Goal: Transaction & Acquisition: Purchase product/service

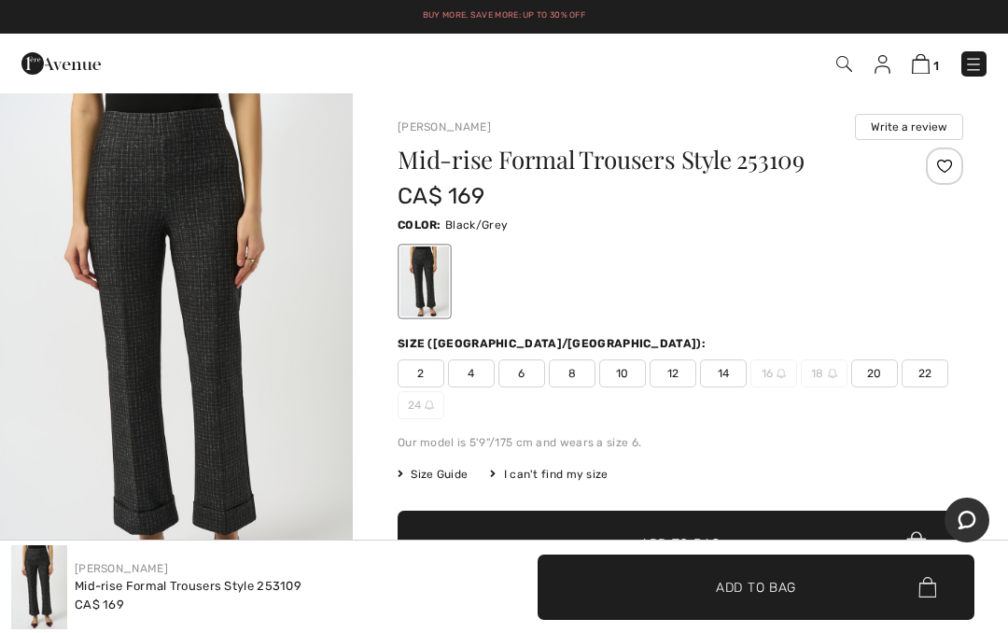
click at [761, 584] on span "Add to Bag" at bounding box center [756, 587] width 80 height 20
click at [922, 67] on img at bounding box center [919, 64] width 16 height 18
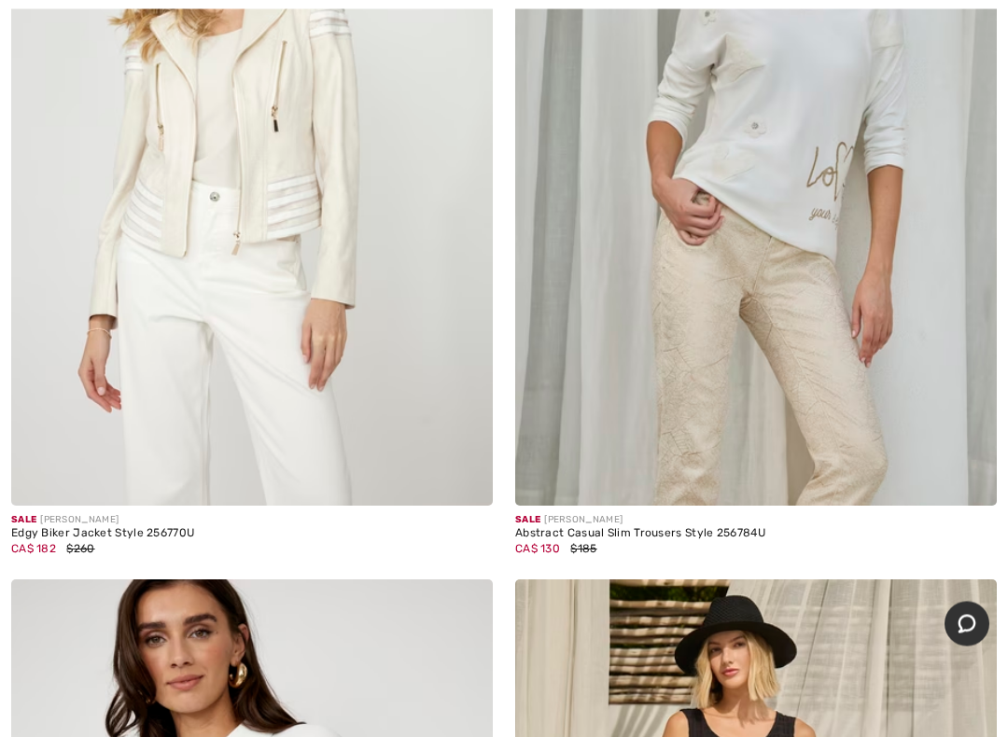
scroll to position [6376, 0]
click at [783, 327] on img at bounding box center [755, 145] width 481 height 722
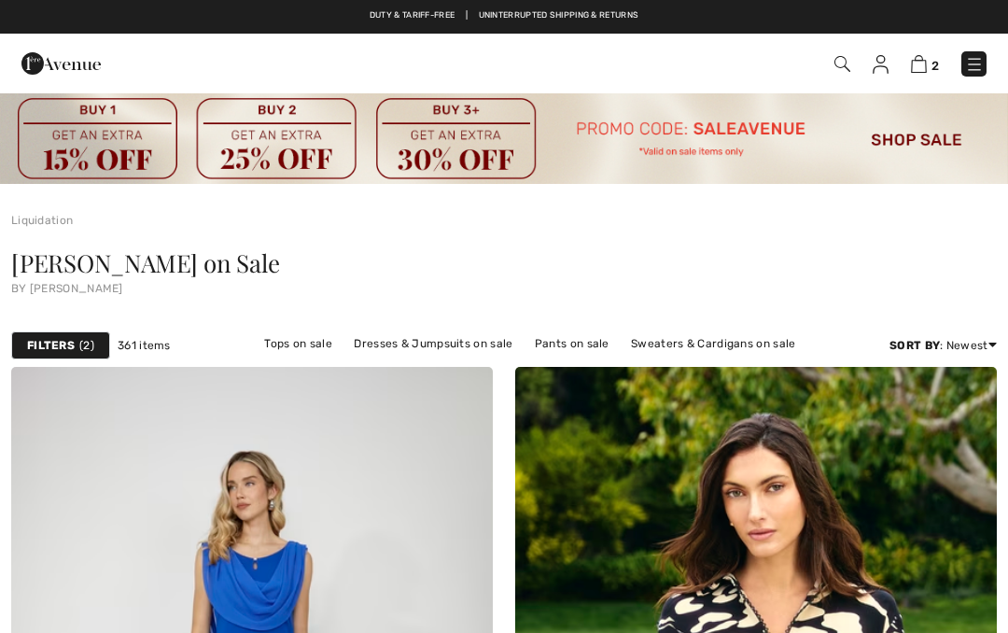
checkbox input "true"
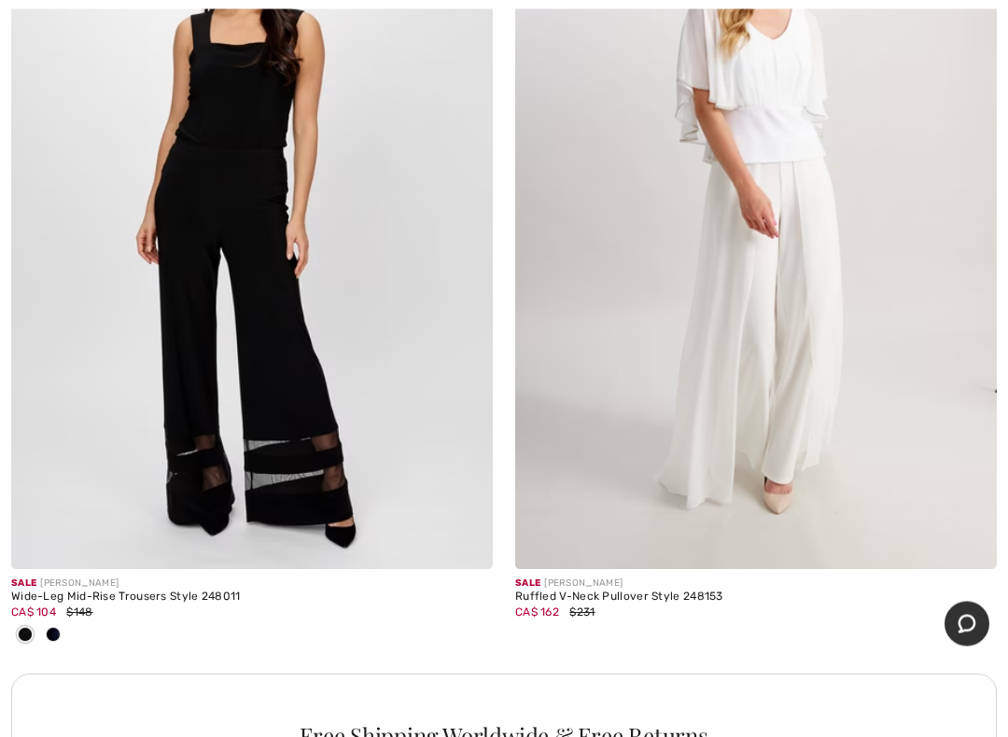
scroll to position [9677, 0]
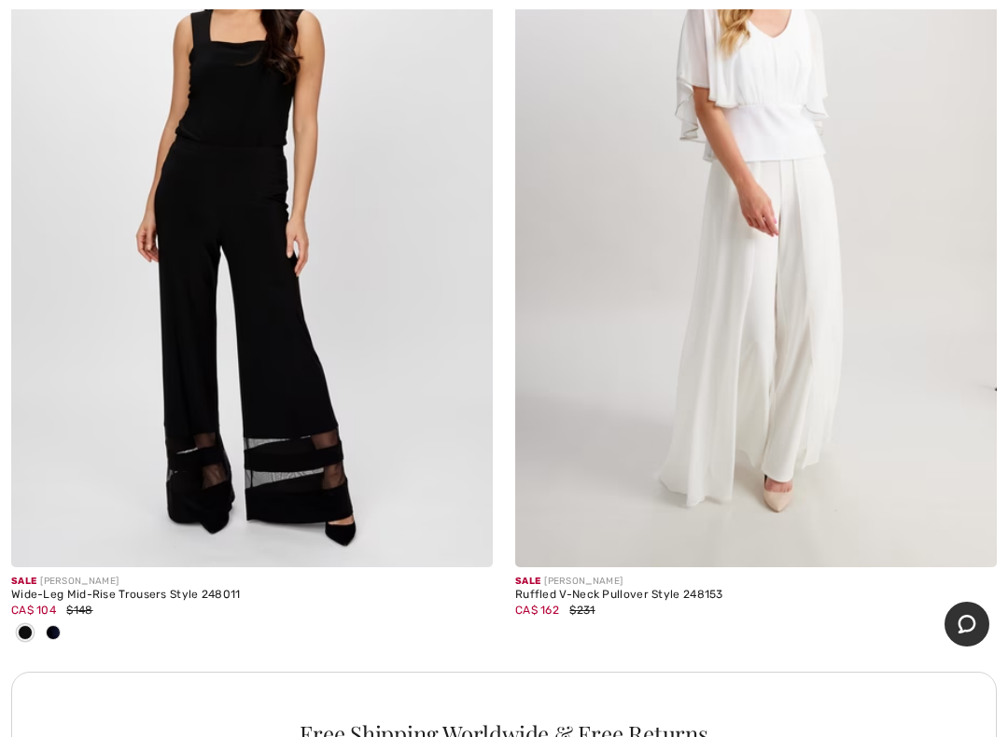
click at [355, 306] on img at bounding box center [251, 206] width 481 height 722
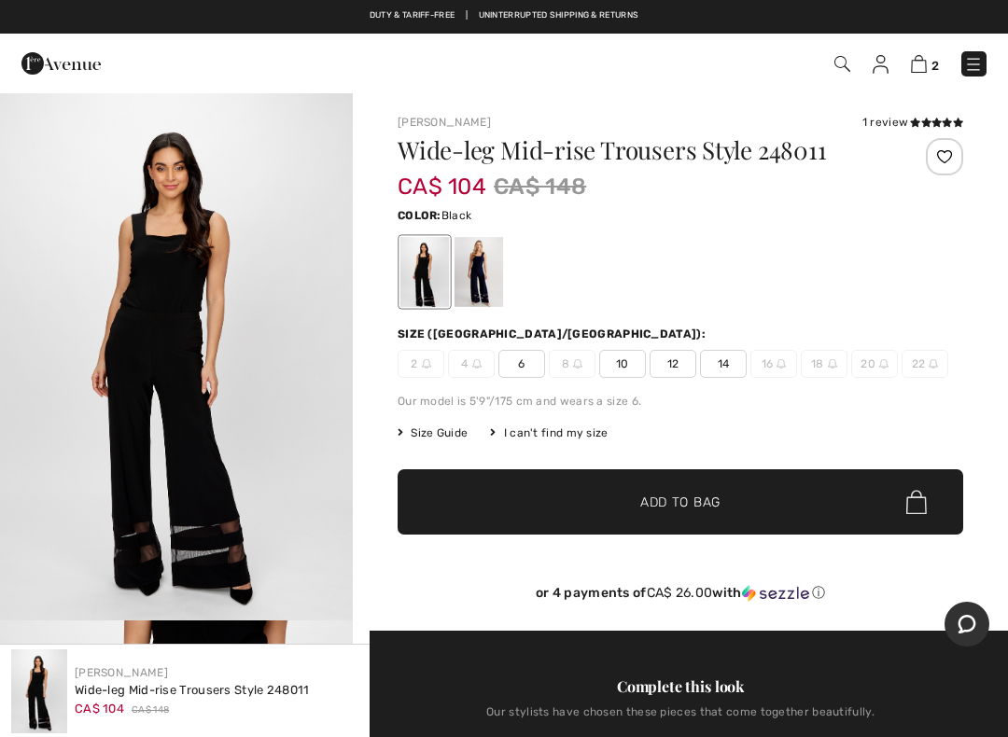
click at [529, 368] on span "6" at bounding box center [521, 364] width 47 height 28
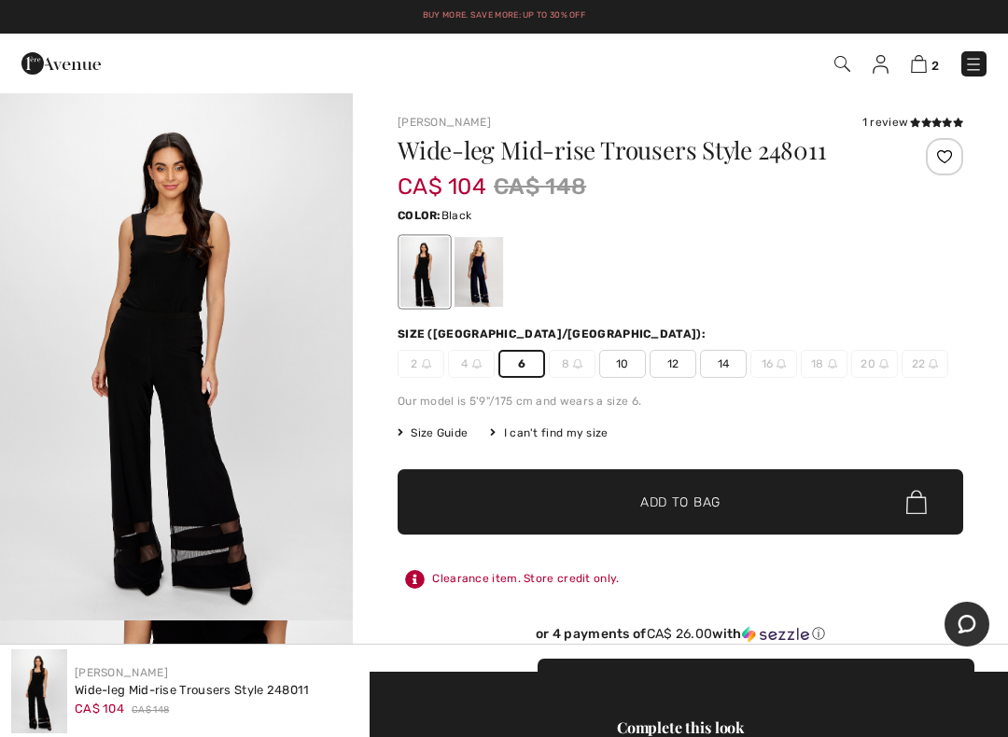
click at [954, 45] on div "2 Checkout" at bounding box center [710, 64] width 579 height 38
click at [932, 53] on link "2" at bounding box center [925, 63] width 28 height 22
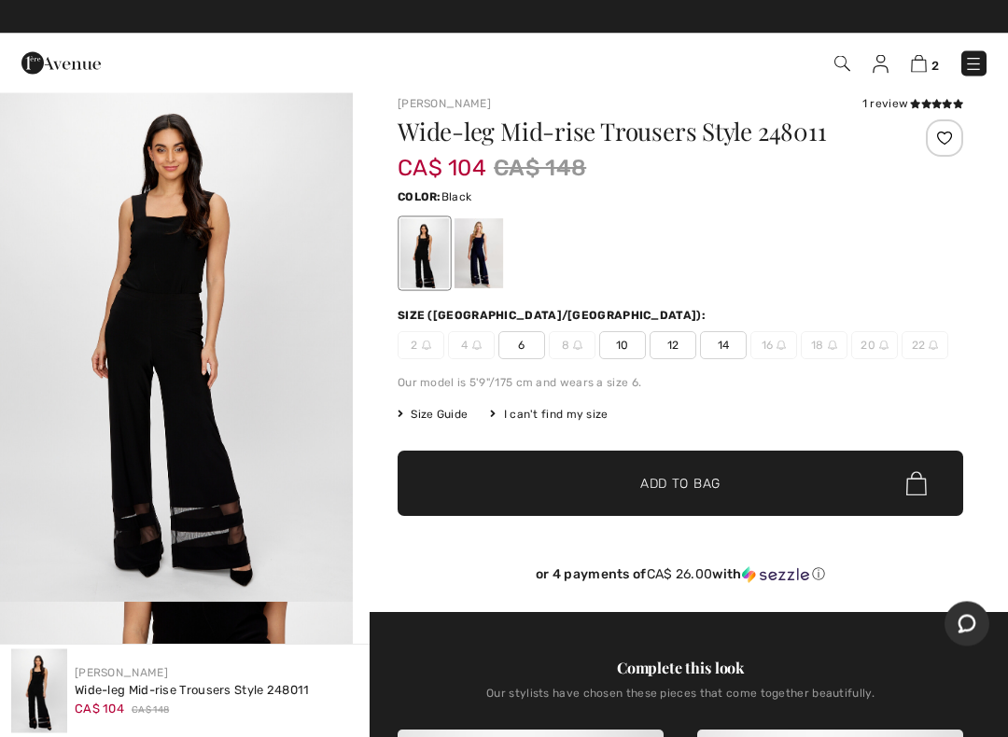
scroll to position [18, 0]
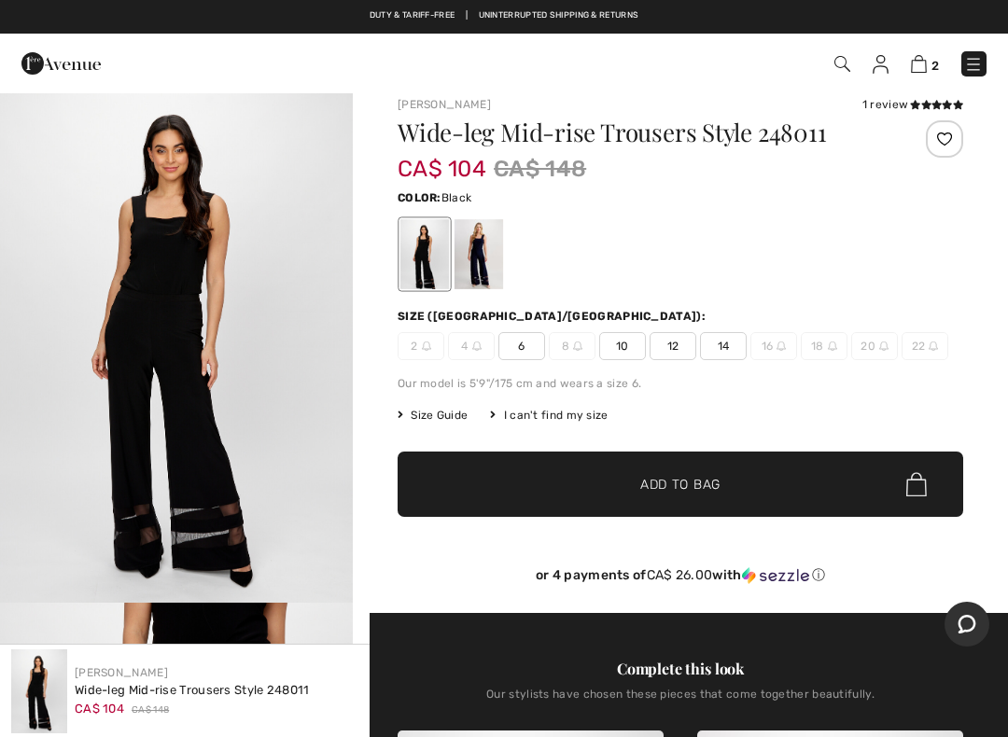
click at [688, 486] on span "Add to Bag" at bounding box center [680, 485] width 80 height 20
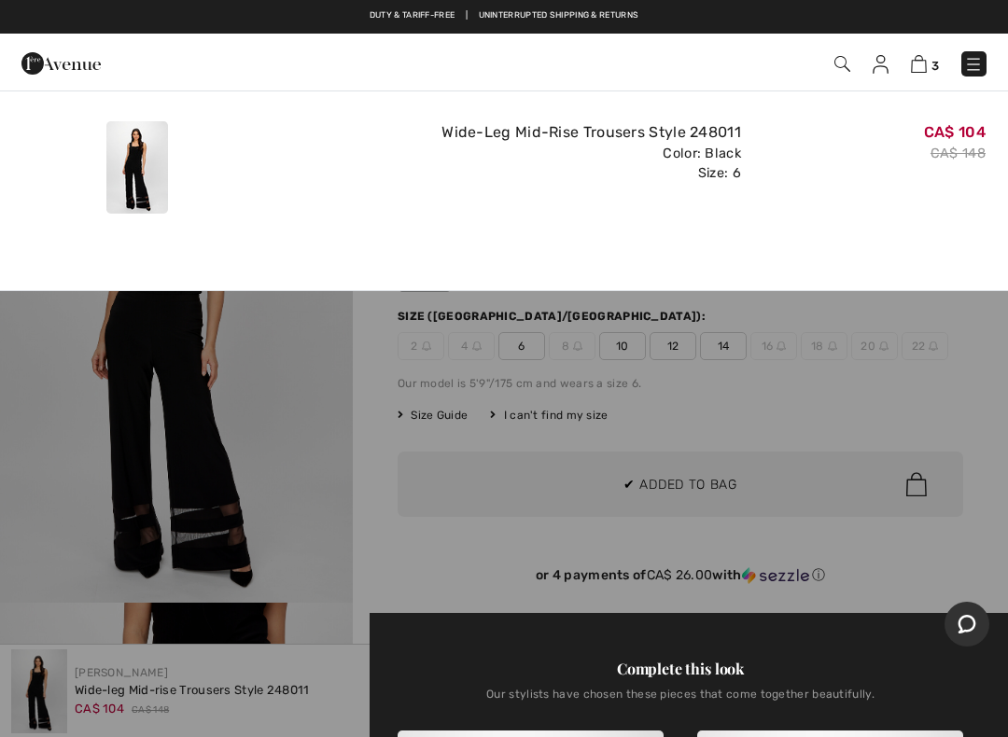
click at [523, 343] on div at bounding box center [504, 368] width 1008 height 737
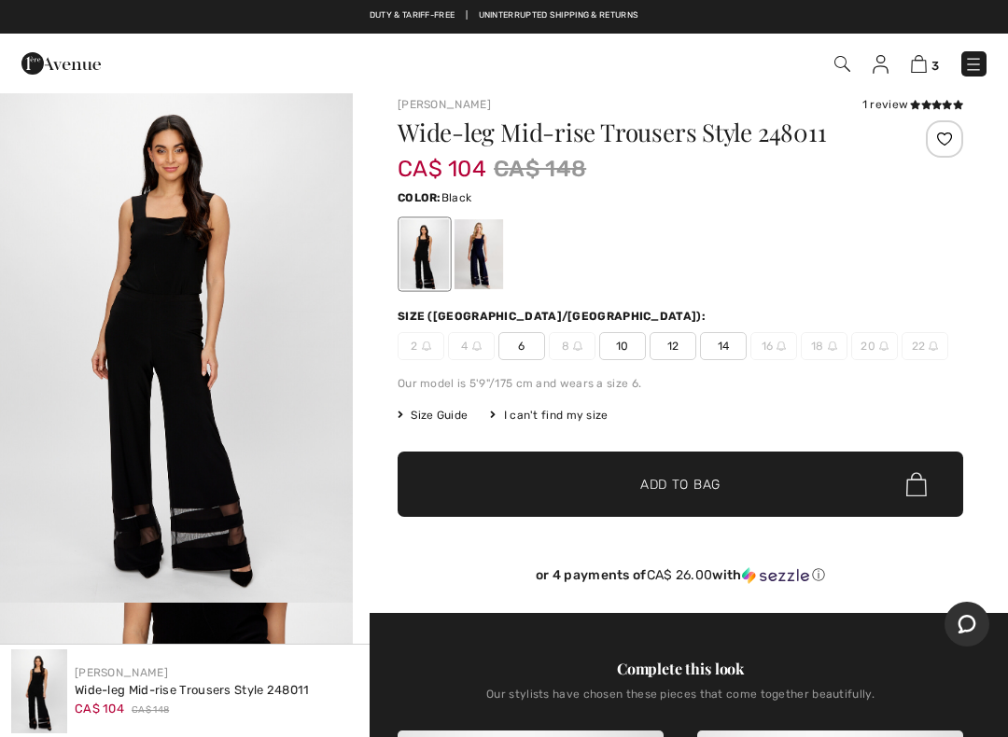
click at [534, 343] on span "6" at bounding box center [521, 346] width 47 height 28
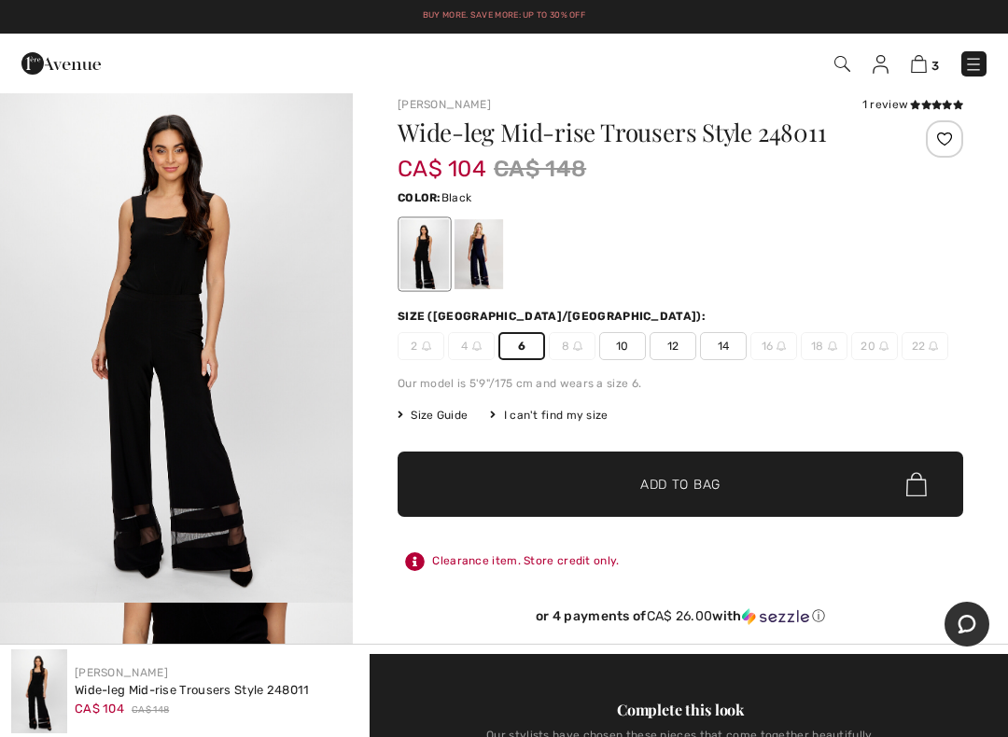
click at [686, 477] on span "Add to Bag" at bounding box center [680, 485] width 80 height 20
click at [982, 58] on img at bounding box center [973, 64] width 19 height 19
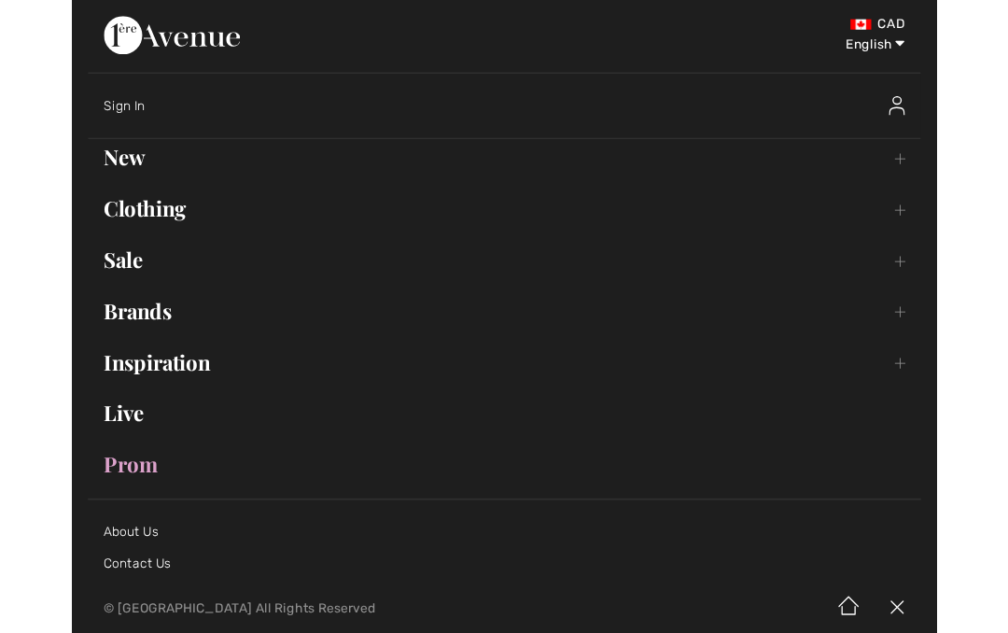
scroll to position [70, 0]
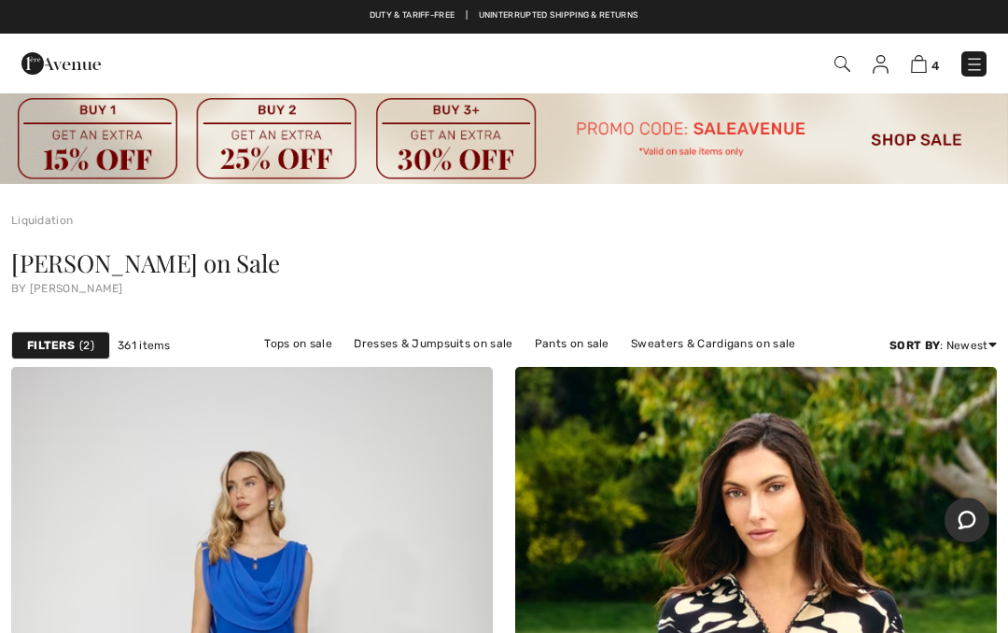
click at [919, 62] on img at bounding box center [919, 64] width 16 height 18
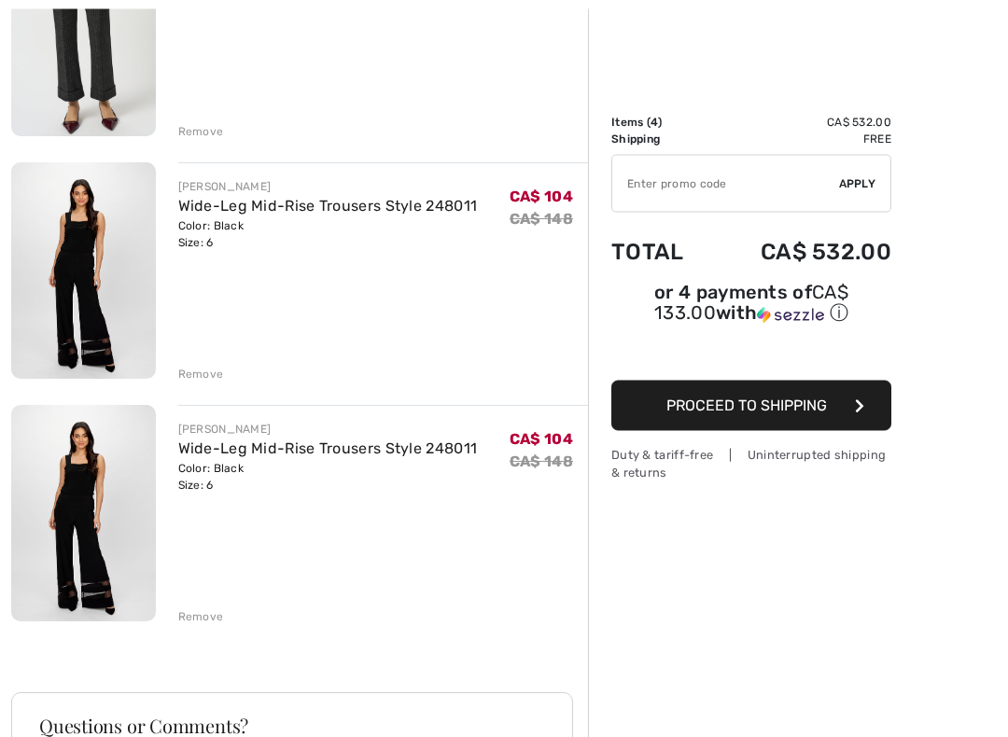
scroll to position [566, 0]
click at [211, 606] on div "Remove" at bounding box center [383, 615] width 411 height 21
click at [201, 608] on div "Remove" at bounding box center [201, 616] width 46 height 17
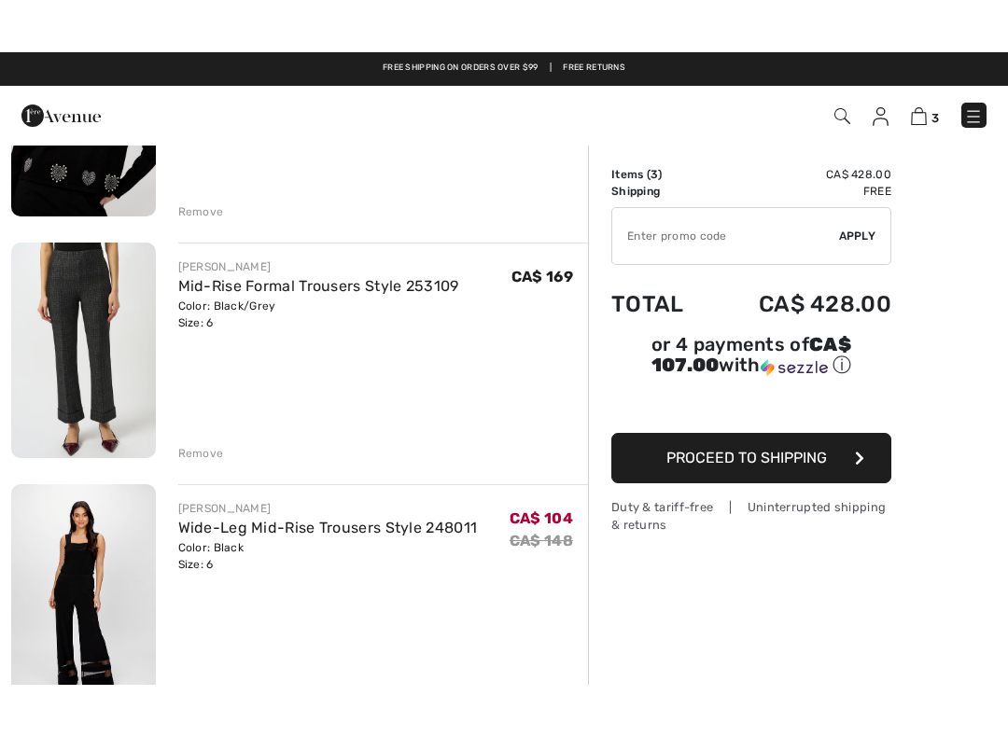
scroll to position [296, 0]
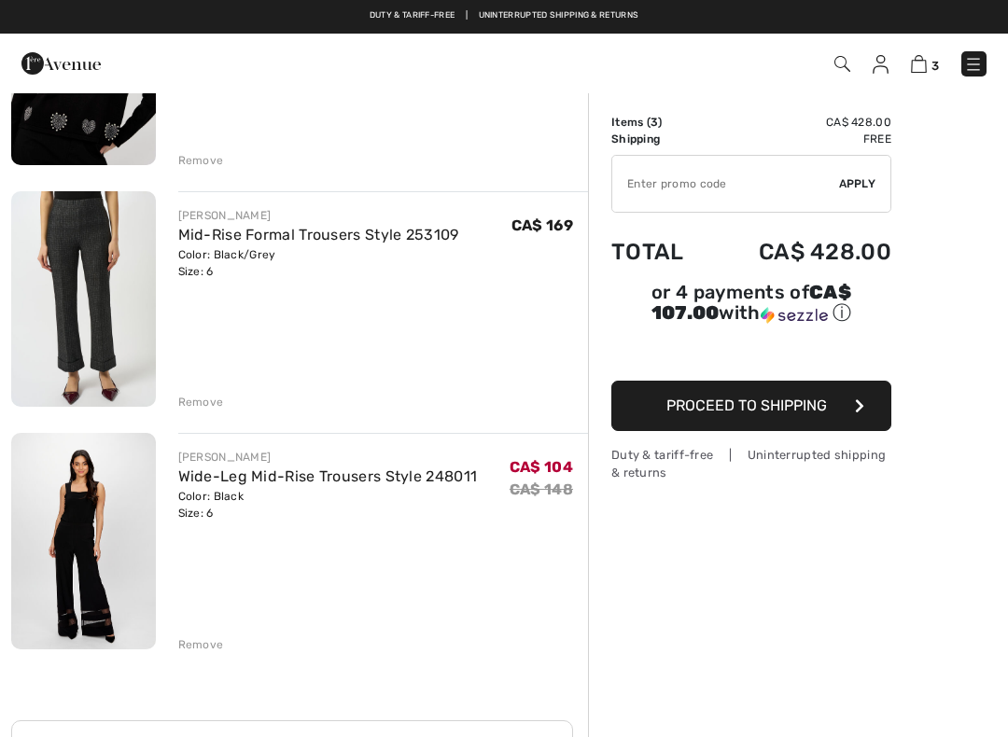
click at [202, 384] on div "JOSEPH RIBKOFF Mid-Rise Formal Trousers Style 253109 Color: Black/Grey Size: 6 …" at bounding box center [383, 300] width 411 height 219
click at [198, 407] on div "Remove" at bounding box center [201, 402] width 46 height 17
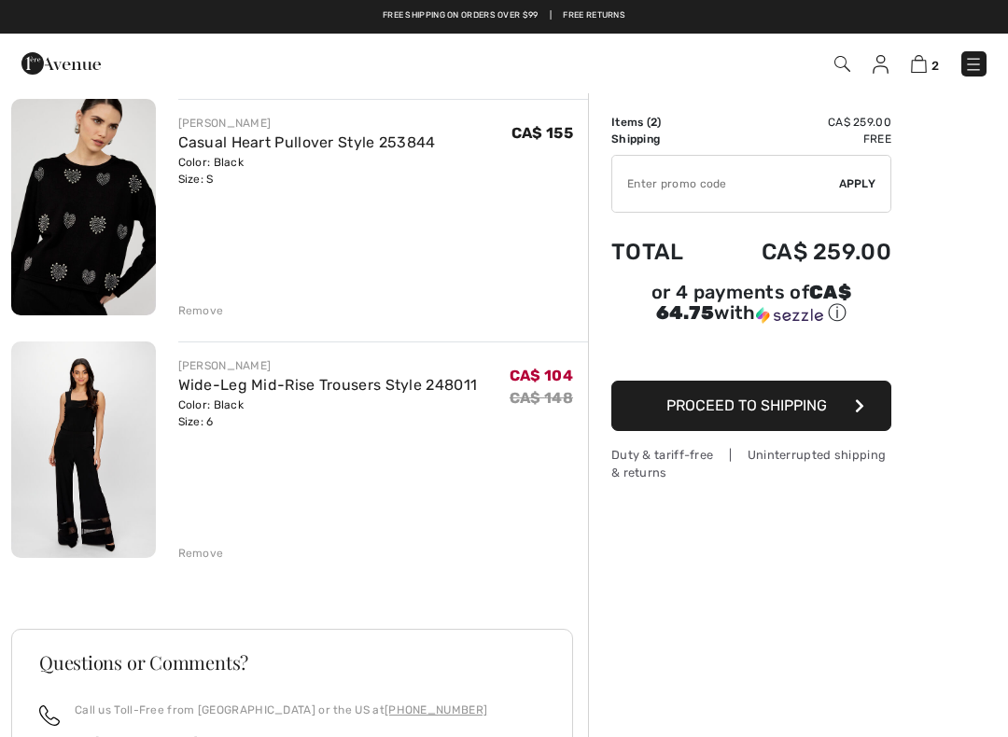
scroll to position [145, 0]
click at [925, 63] on img at bounding box center [919, 64] width 16 height 18
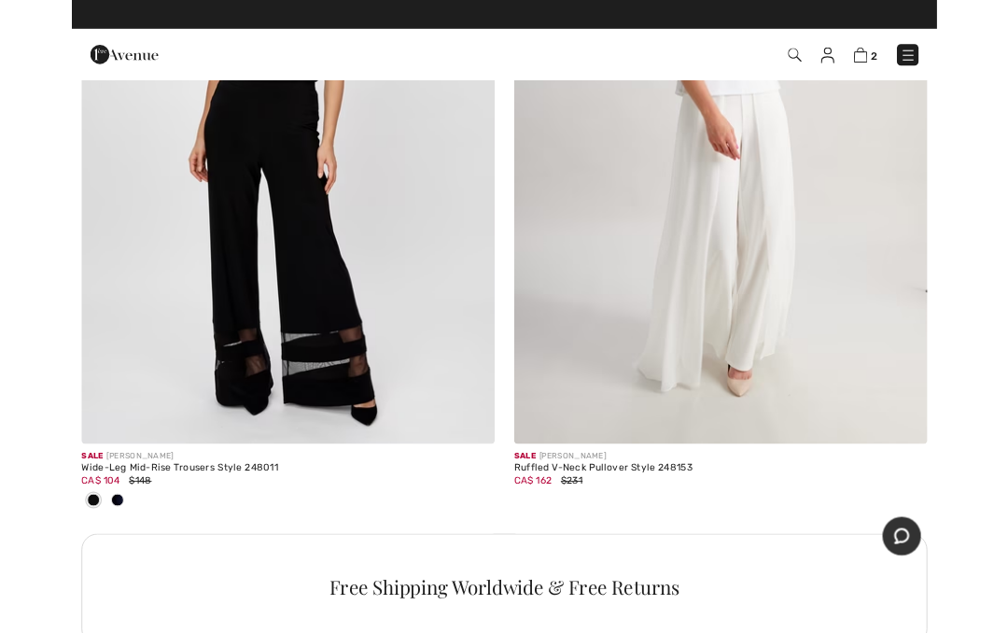
scroll to position [9727, 0]
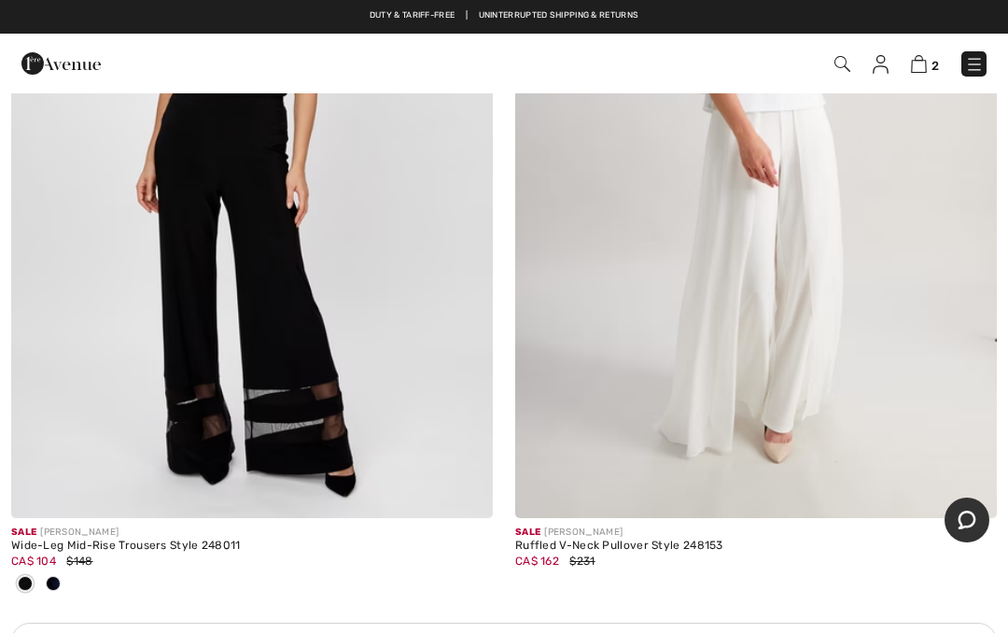
click at [267, 233] on img at bounding box center [251, 157] width 481 height 722
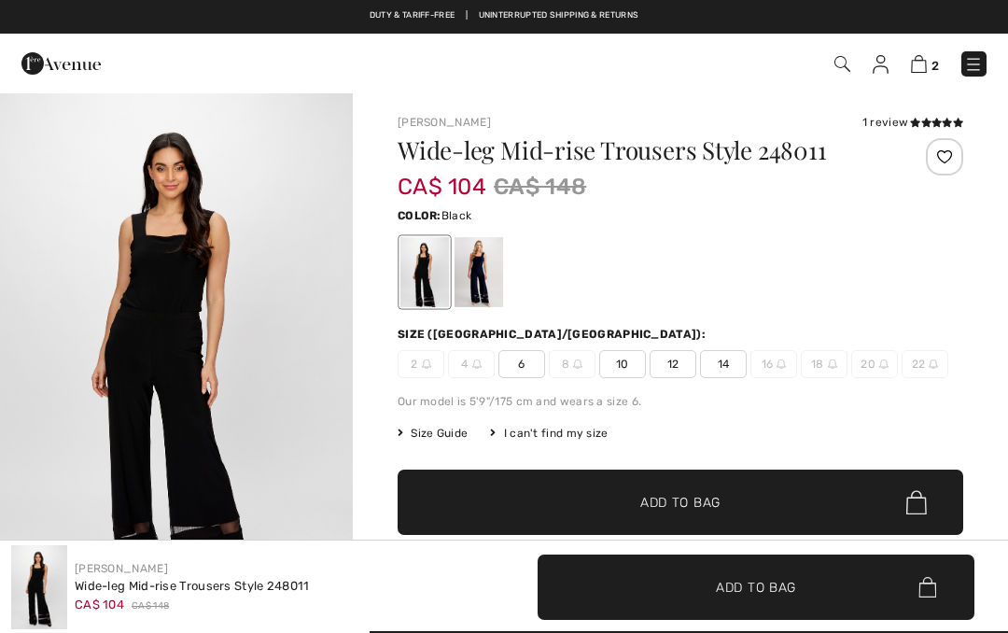
checkbox input "true"
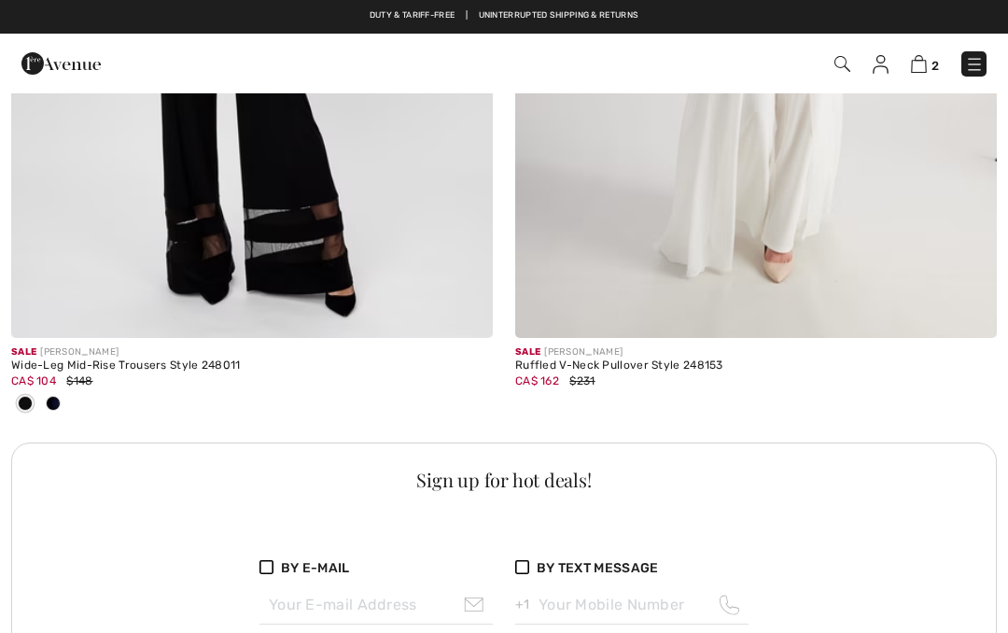
checkbox input "true"
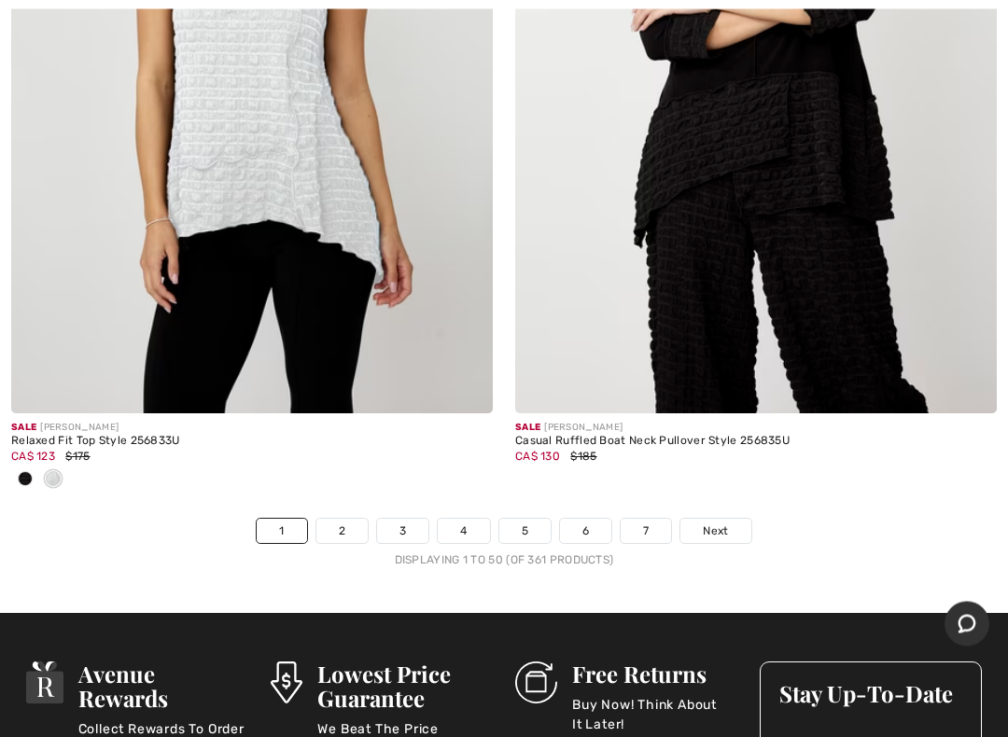
scroll to position [20842, 0]
click at [716, 523] on span "Next" at bounding box center [715, 531] width 25 height 17
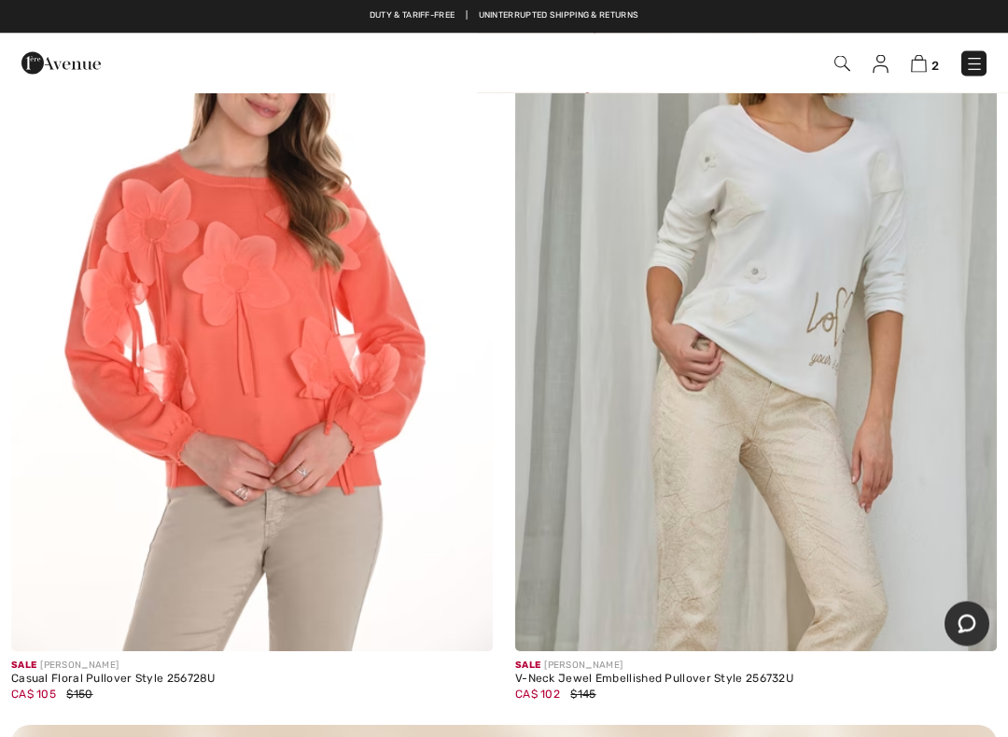
scroll to position [14559, 0]
click at [299, 333] on img at bounding box center [251, 290] width 481 height 722
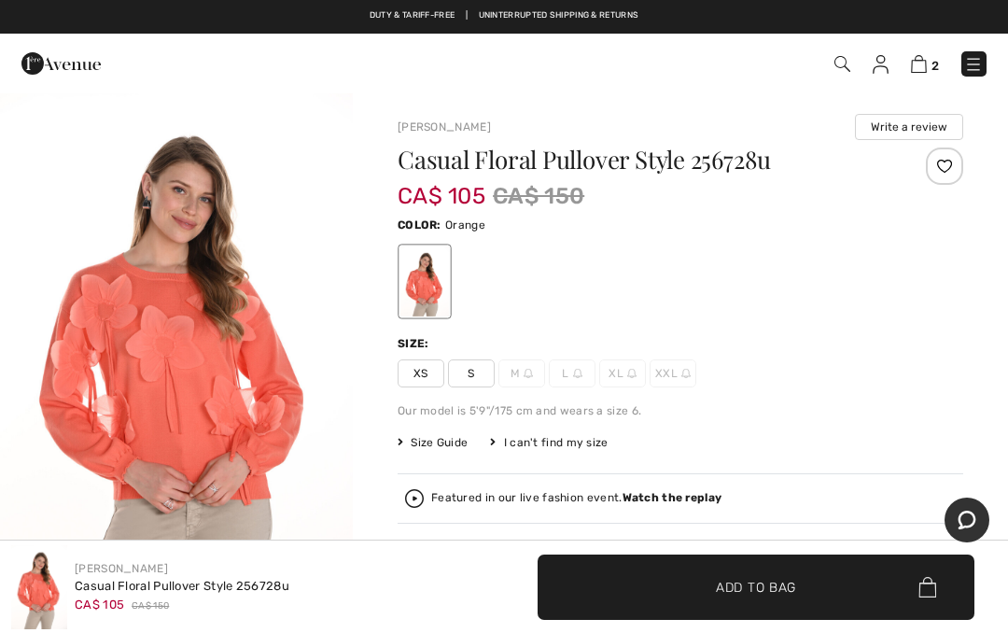
click at [476, 377] on span "S" at bounding box center [471, 373] width 47 height 28
click at [745, 576] on span "✔ Added to Bag Add to Bag" at bounding box center [755, 586] width 437 height 65
click at [915, 56] on img at bounding box center [919, 64] width 16 height 18
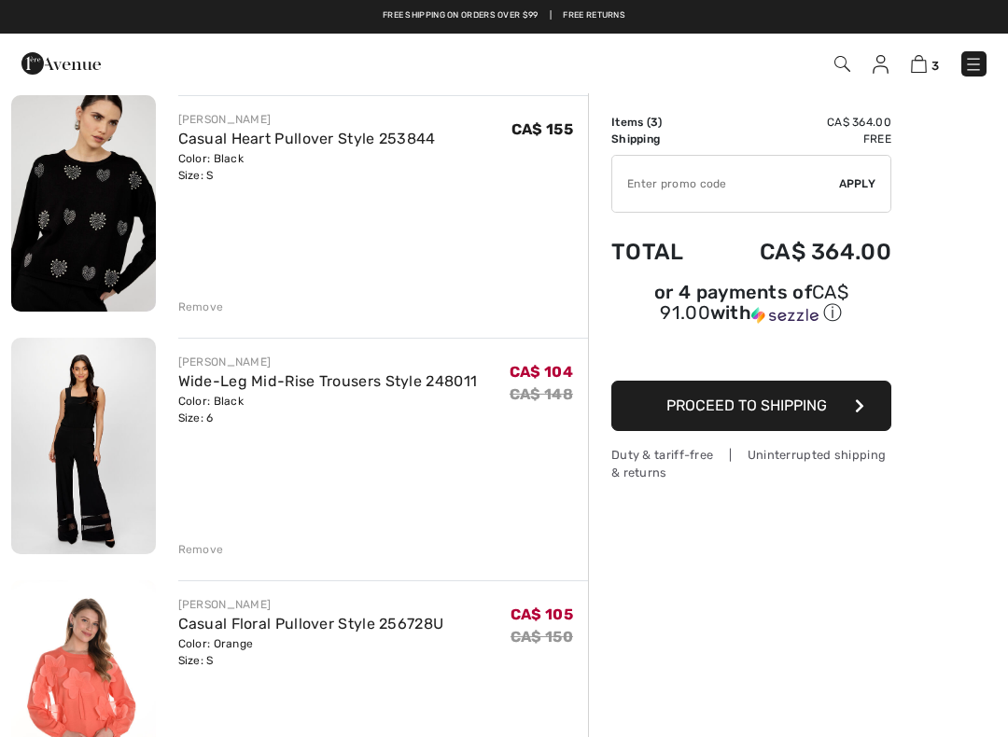
scroll to position [148, 0]
click at [209, 548] on div "Remove" at bounding box center [201, 550] width 46 height 17
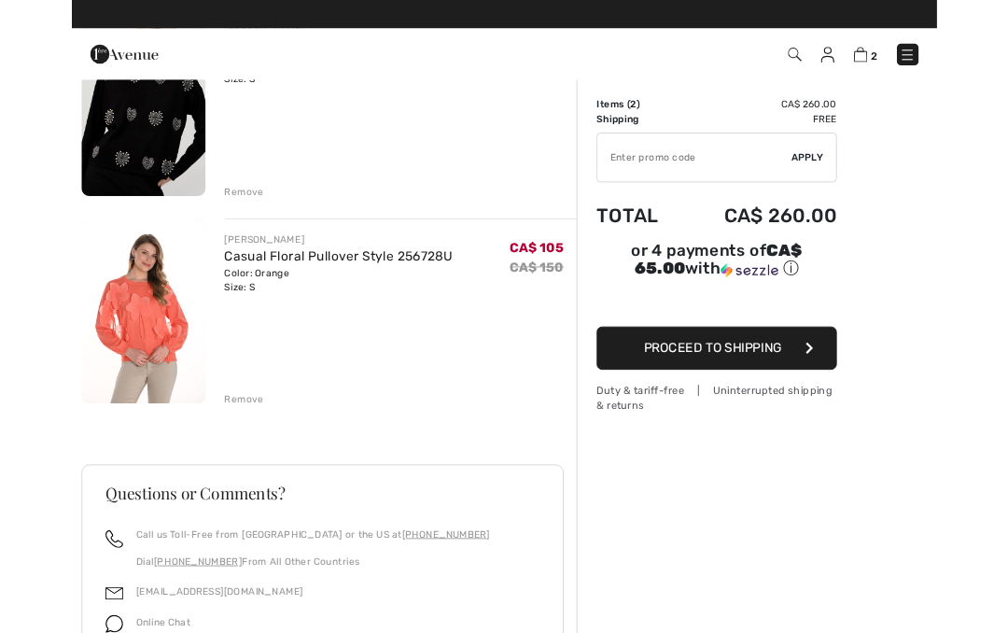
scroll to position [0, 0]
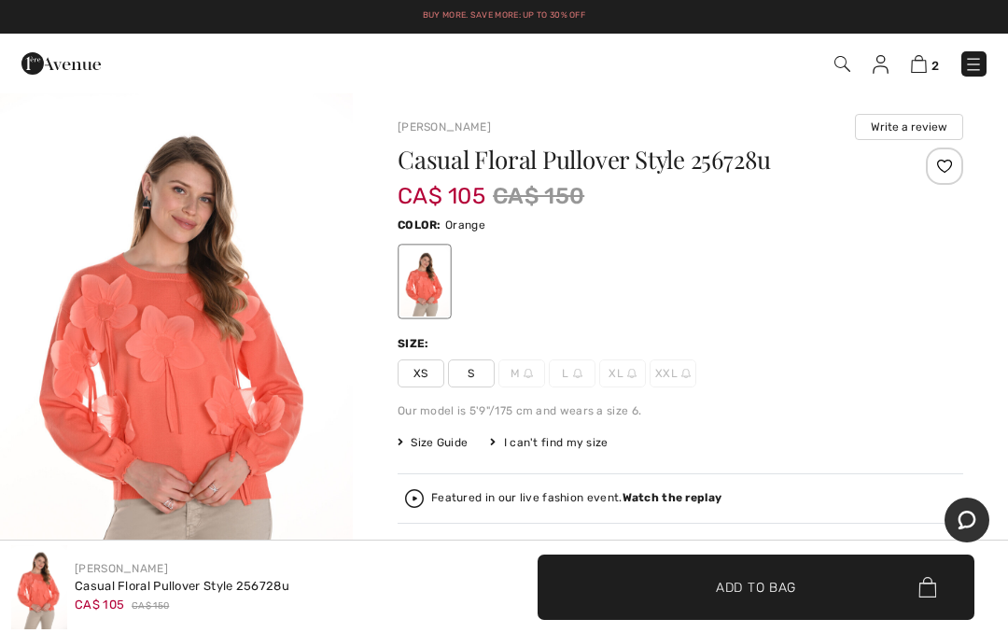
click at [927, 66] on img at bounding box center [919, 64] width 16 height 18
checkbox input "true"
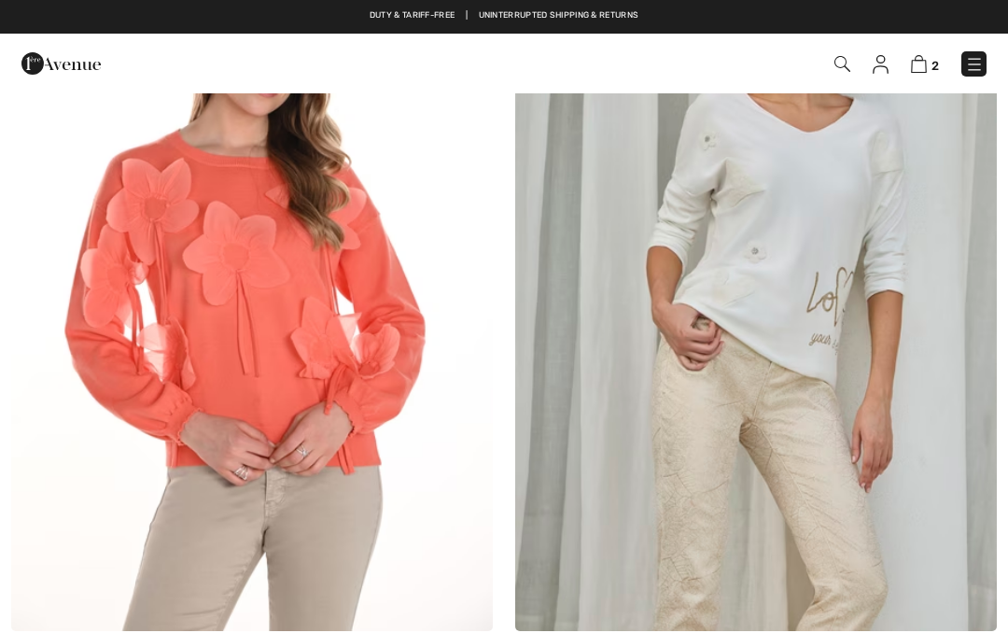
checkbox input "true"
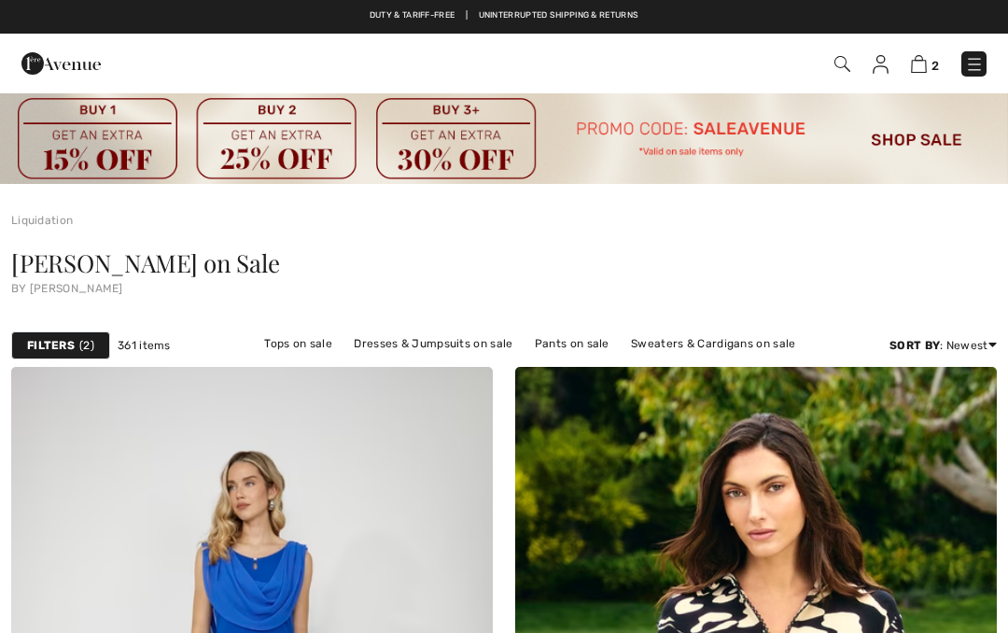
checkbox input "true"
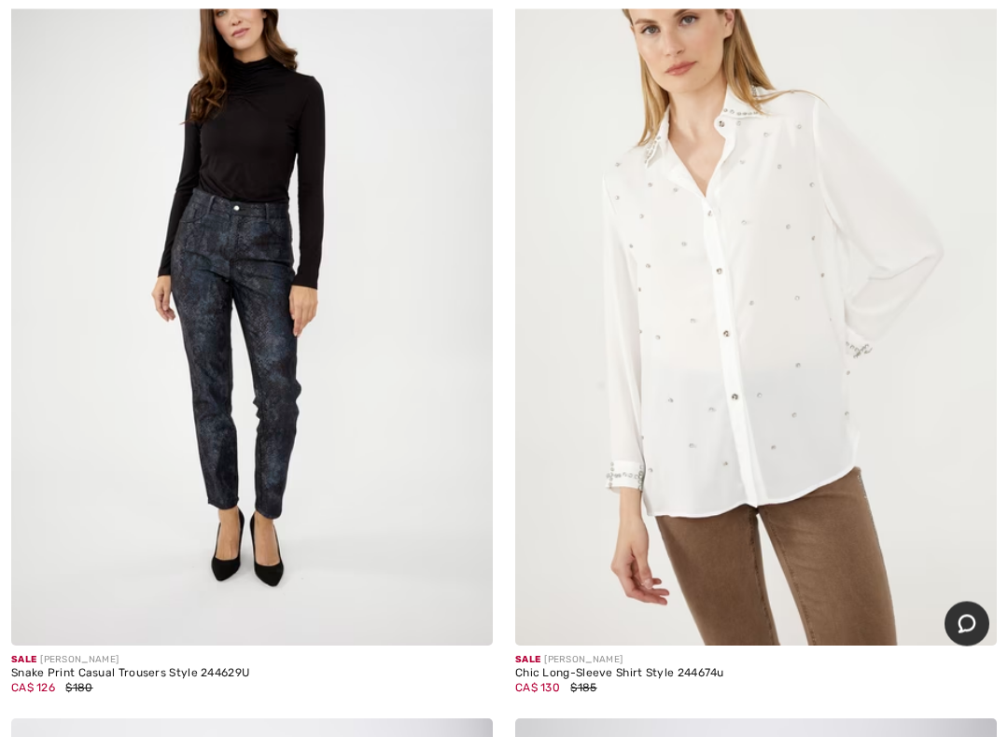
scroll to position [12177, 0]
click at [236, 264] on img at bounding box center [251, 284] width 481 height 722
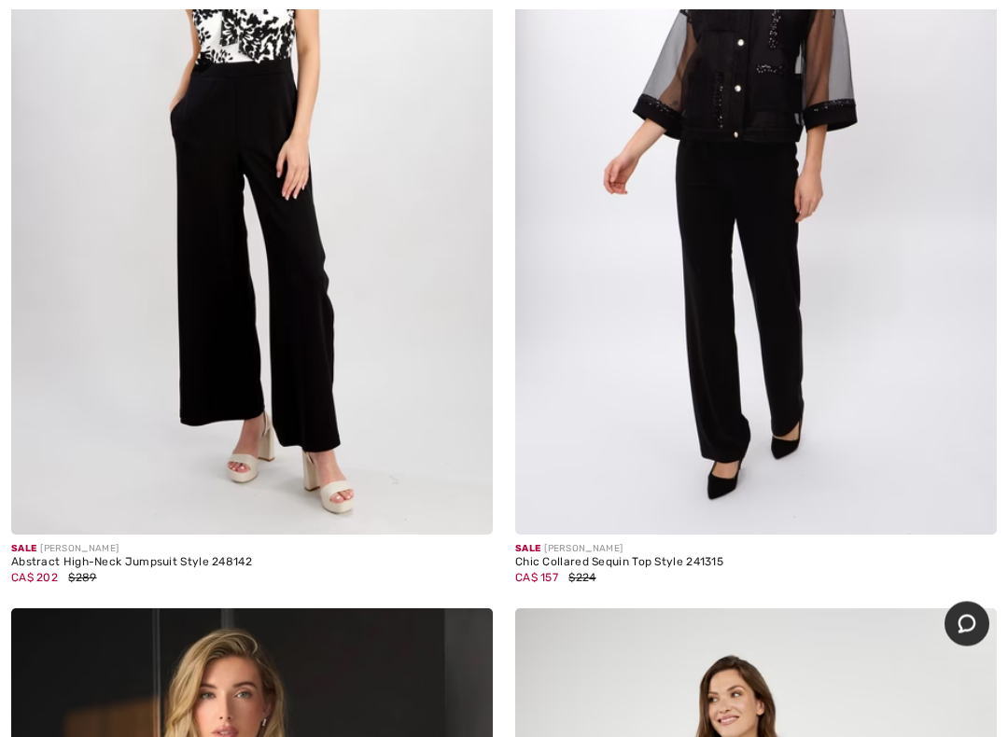
scroll to position [3768, 0]
click at [0, 421] on div "Sale FRANK LYMAN Abstract High-Neck Jumpsuit Style 248142 CA$ 202 $289" at bounding box center [252, 210] width 504 height 796
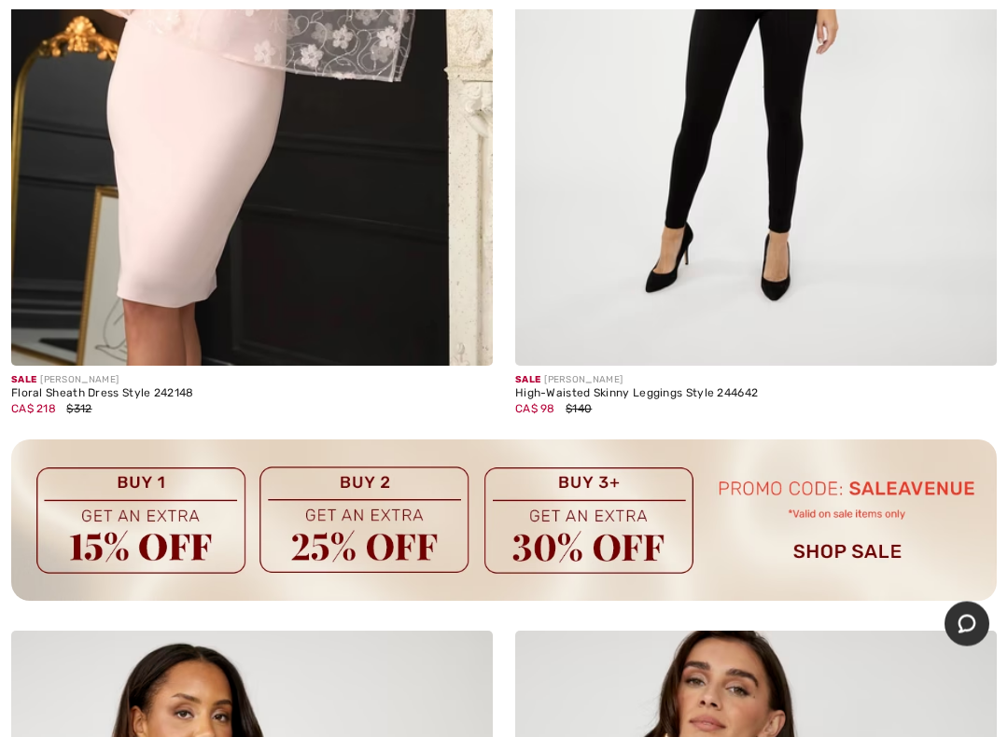
scroll to position [4734, 0]
click at [839, 547] on img at bounding box center [503, 519] width 985 height 161
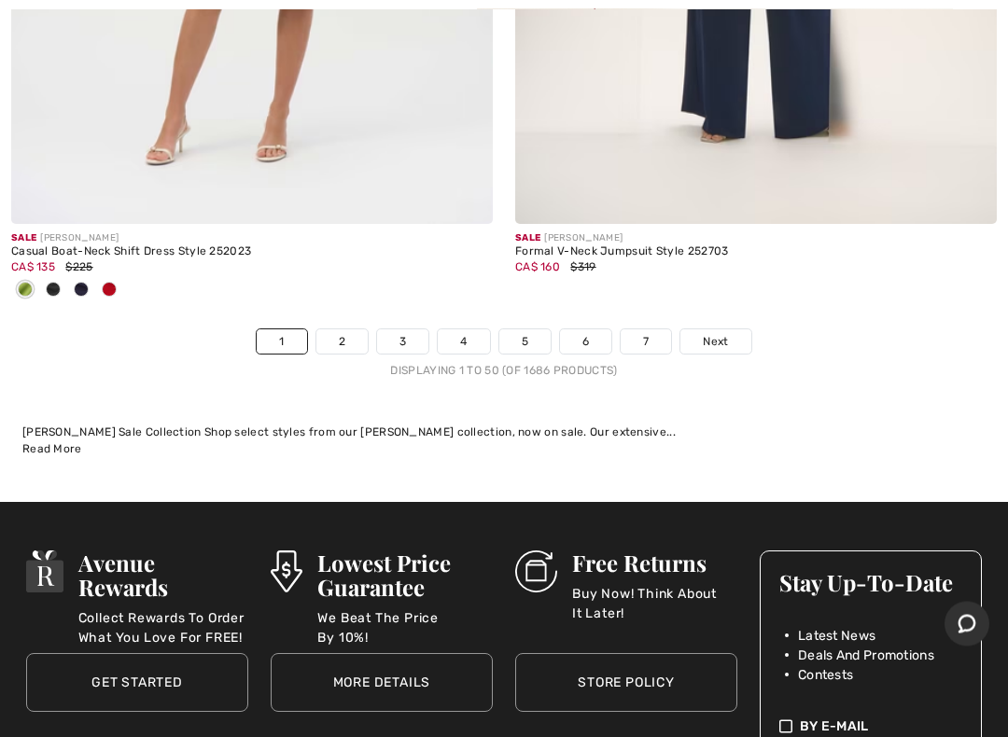
scroll to position [21192, 0]
click at [810, 575] on h3 "Stay Up-To-Date" at bounding box center [870, 582] width 183 height 24
click at [715, 333] on span "Next" at bounding box center [715, 341] width 25 height 17
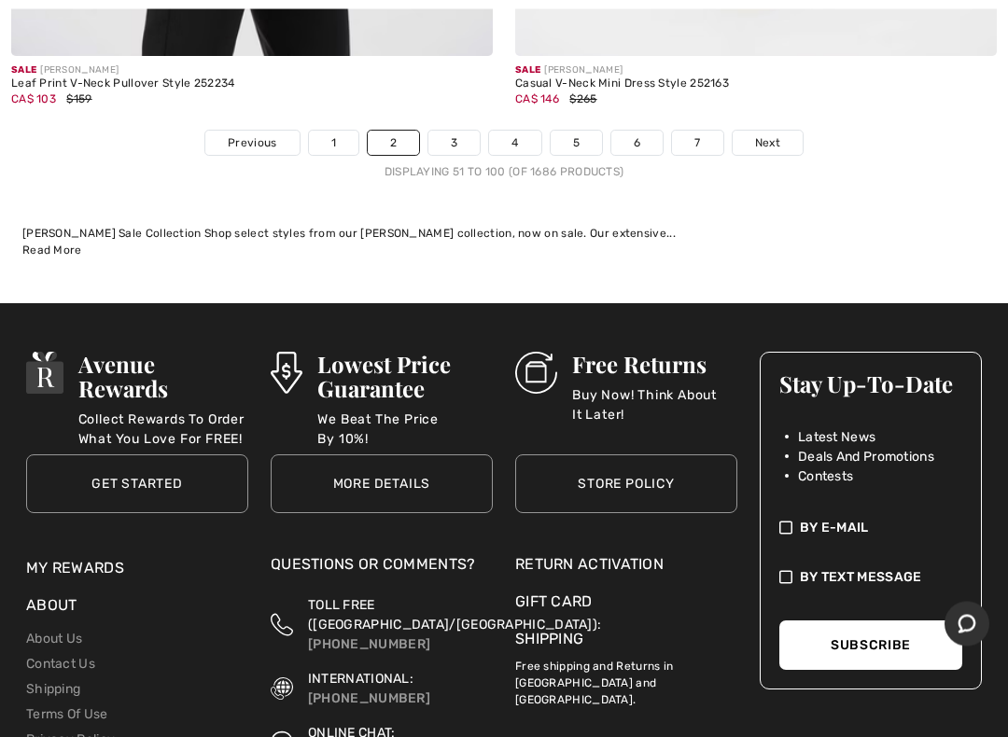
scroll to position [21607, 0]
click at [15, 225] on div "Joseph Ribkoff Sale Collection Shop select styles from our Joseph Ribkoff colle…" at bounding box center [503, 242] width 985 height 34
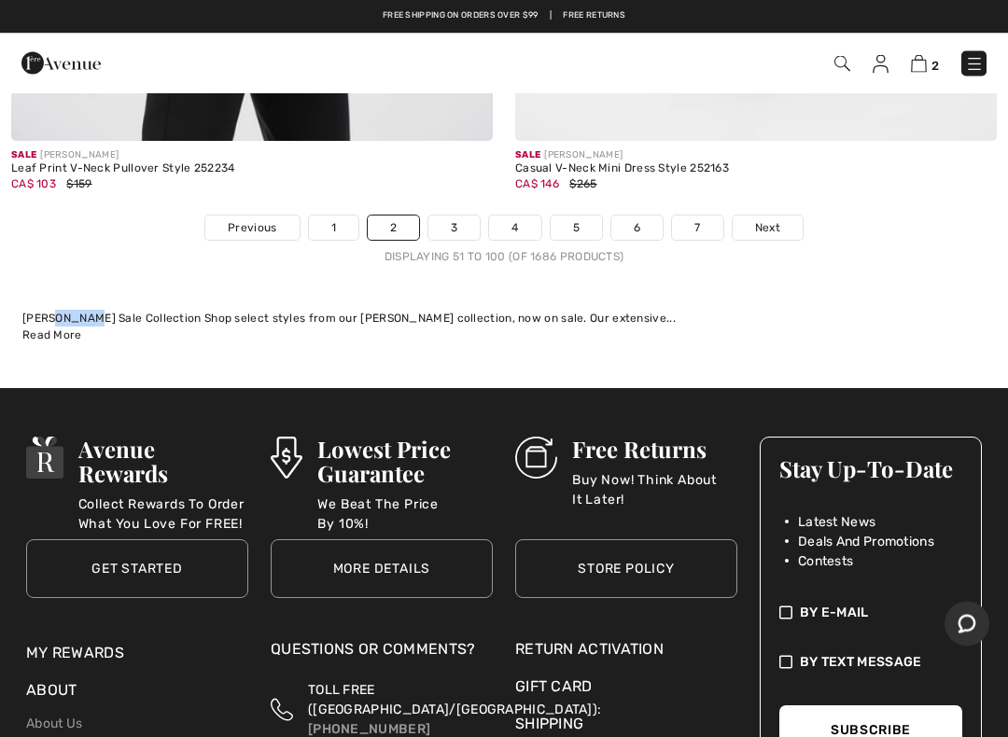
scroll to position [21519, 0]
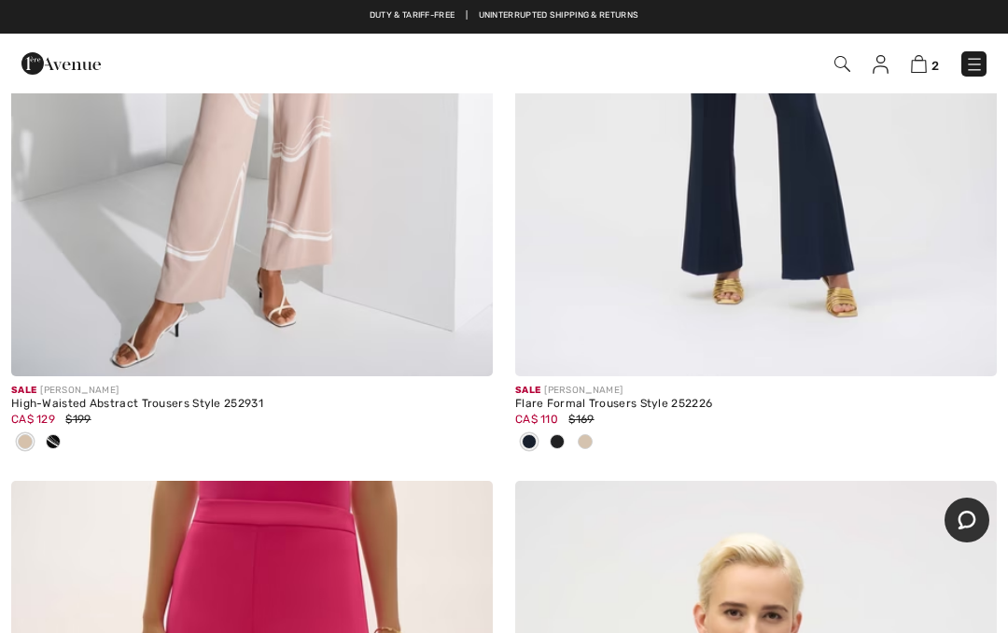
scroll to position [19470, 0]
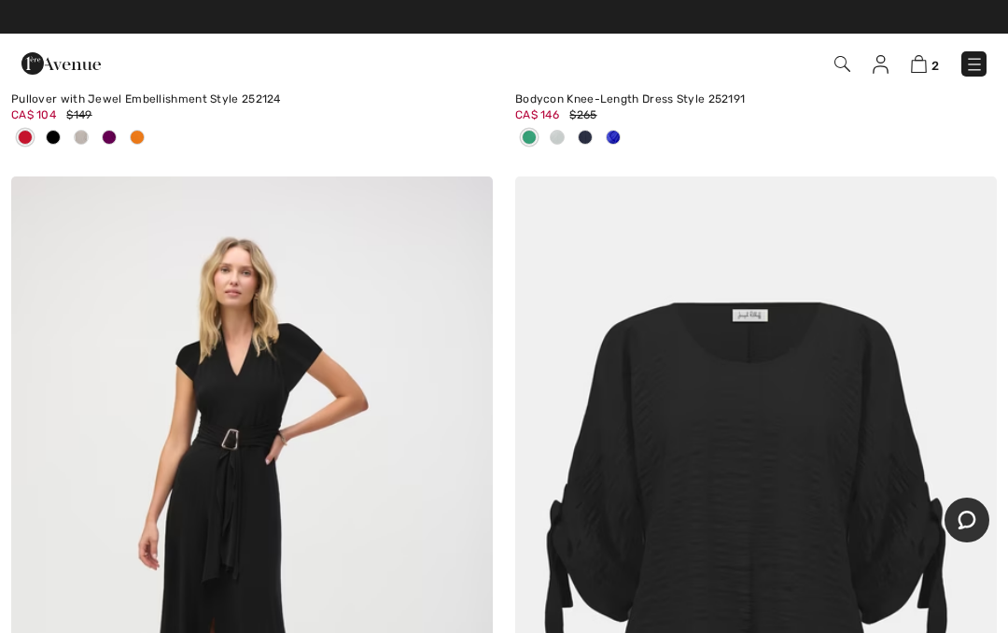
scroll to position [19526, 0]
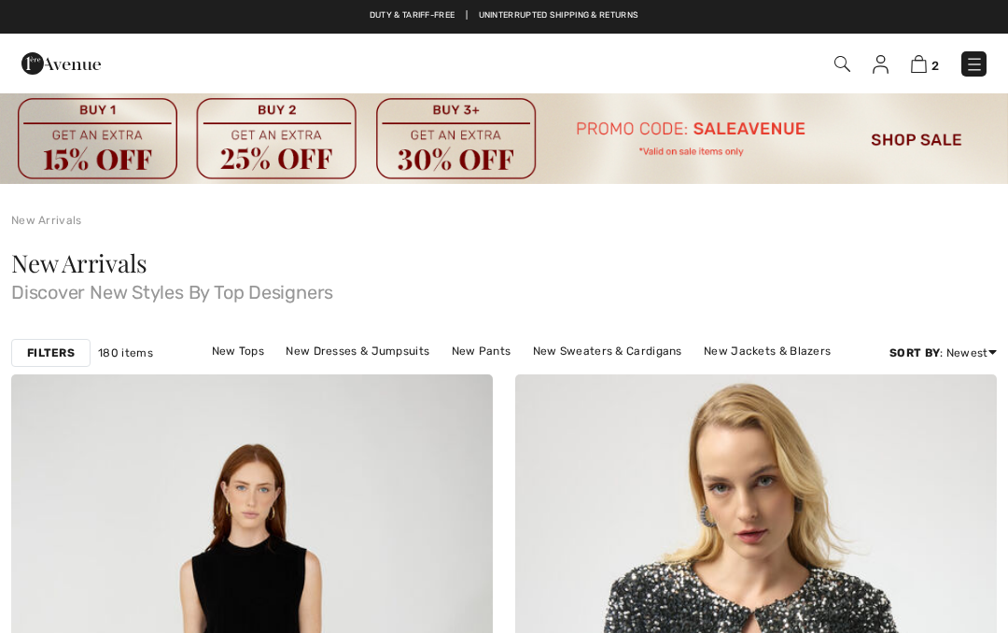
checkbox input "true"
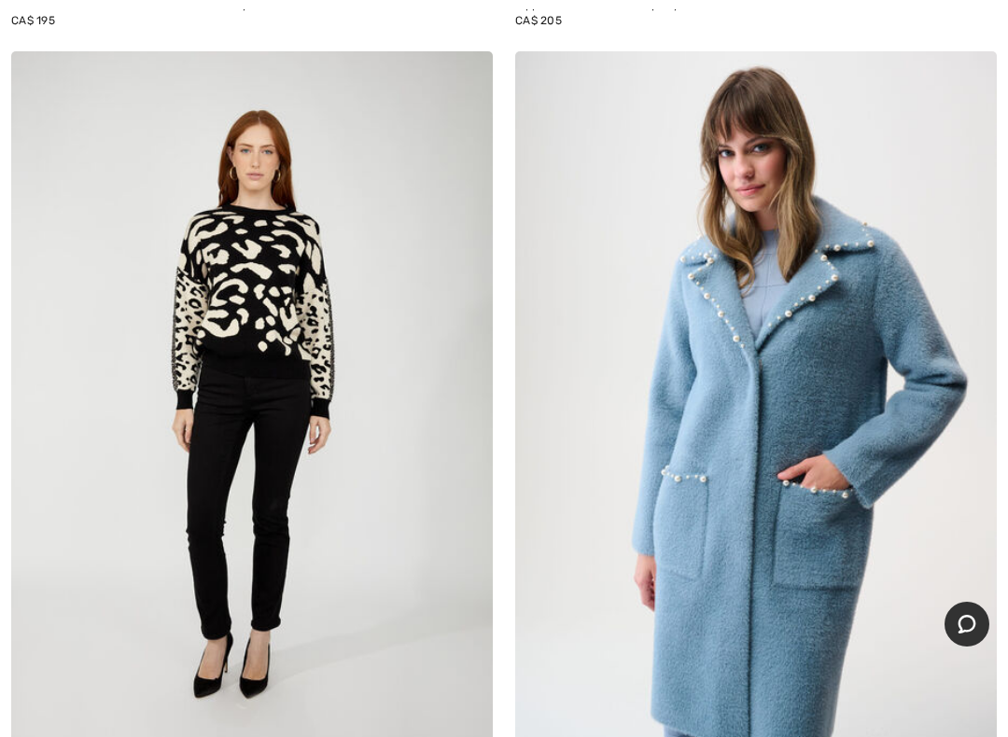
scroll to position [12213, 0]
click at [300, 288] on img at bounding box center [251, 411] width 481 height 722
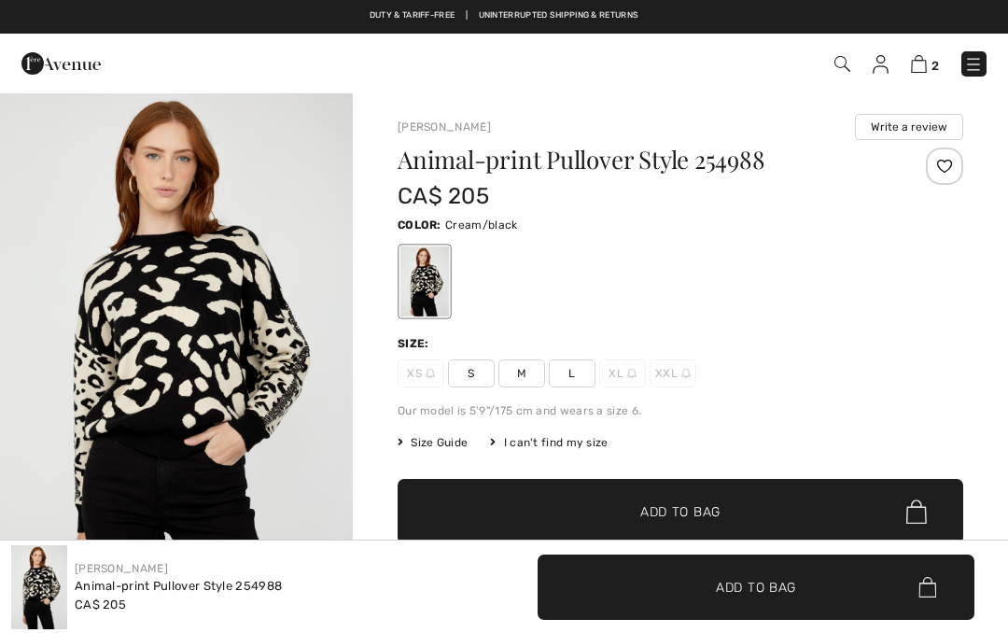
checkbox input "true"
click at [481, 379] on span "S" at bounding box center [471, 373] width 47 height 28
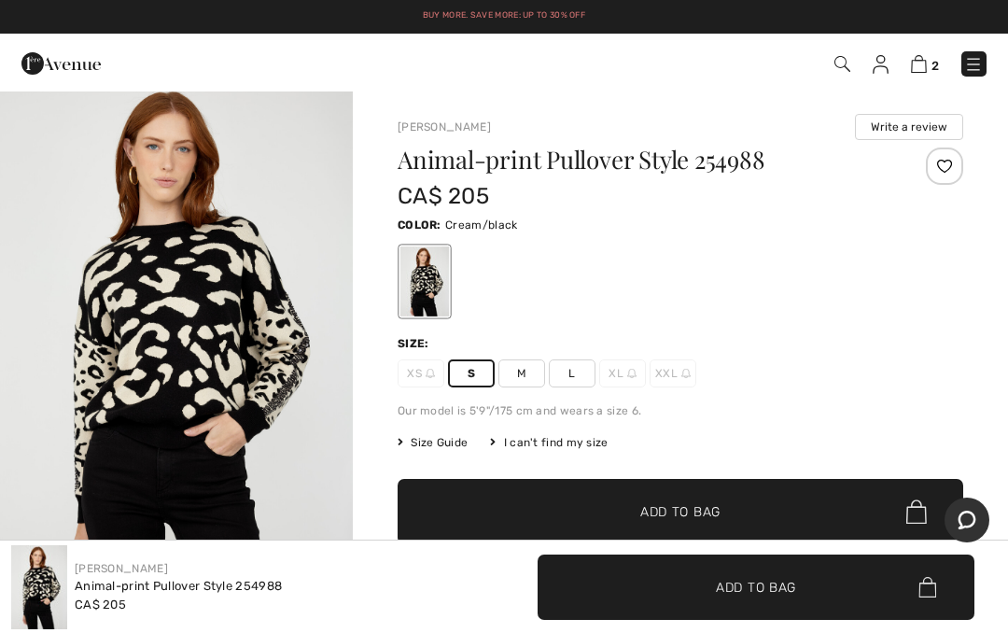
scroll to position [8, 0]
click at [194, 317] on img "1 / 4" at bounding box center [176, 347] width 353 height 529
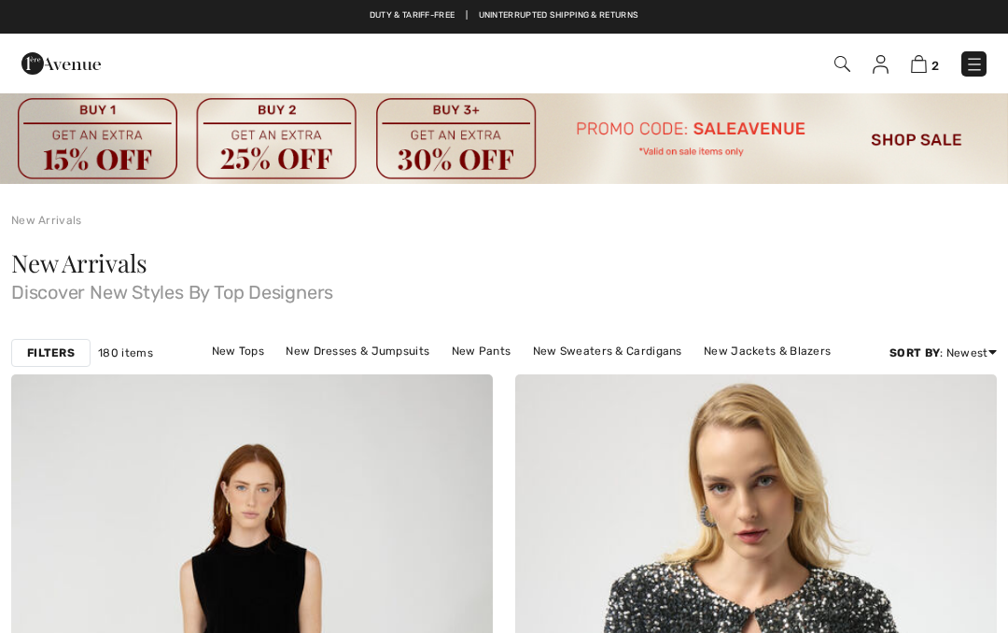
checkbox input "true"
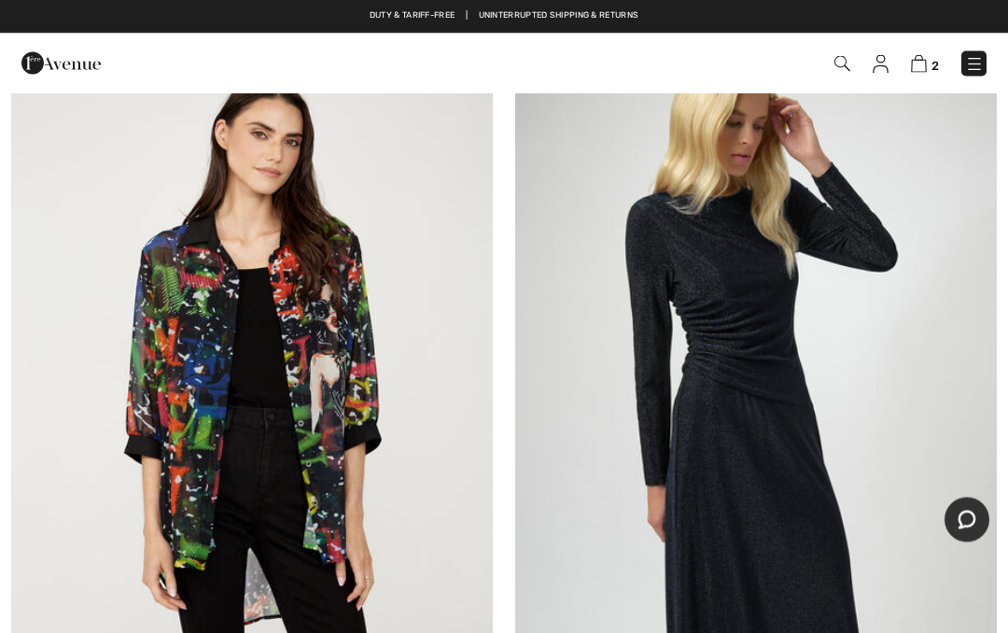
scroll to position [13786, 0]
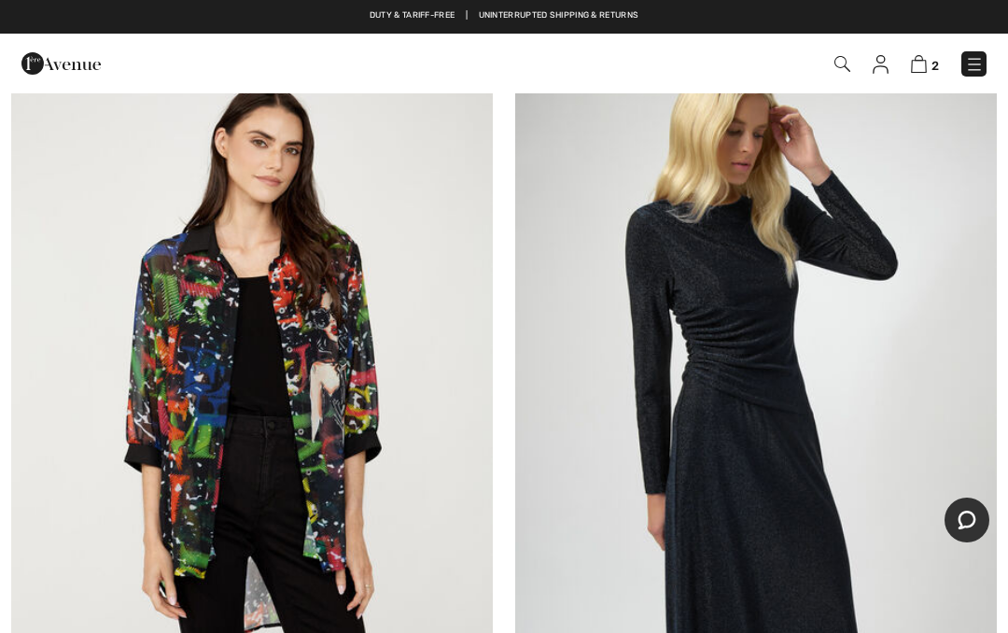
click at [774, 349] on img at bounding box center [755, 397] width 481 height 722
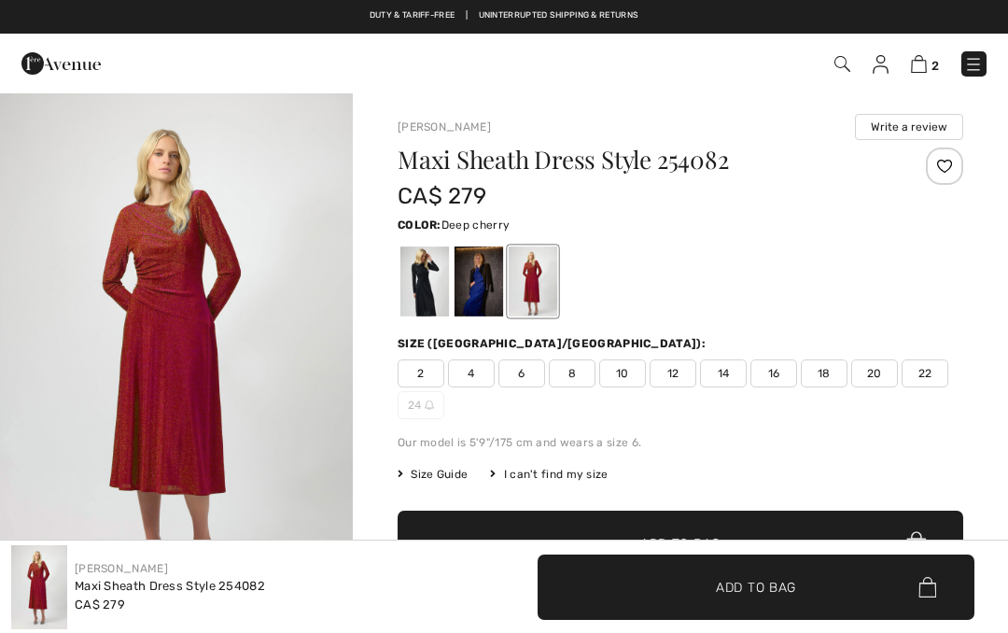
checkbox input "true"
click at [438, 281] on div at bounding box center [424, 281] width 49 height 70
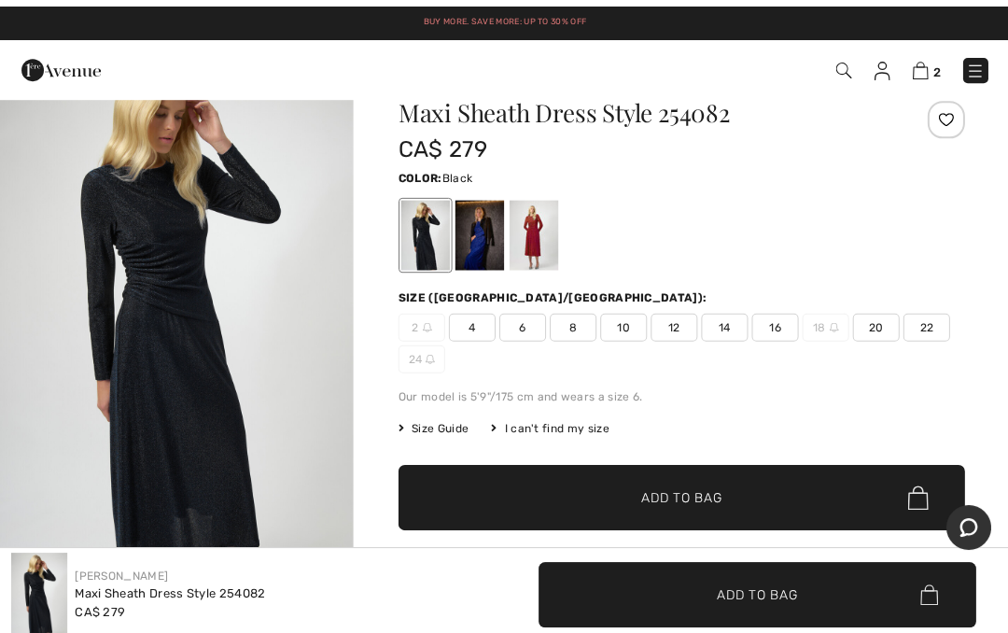
scroll to position [47, 0]
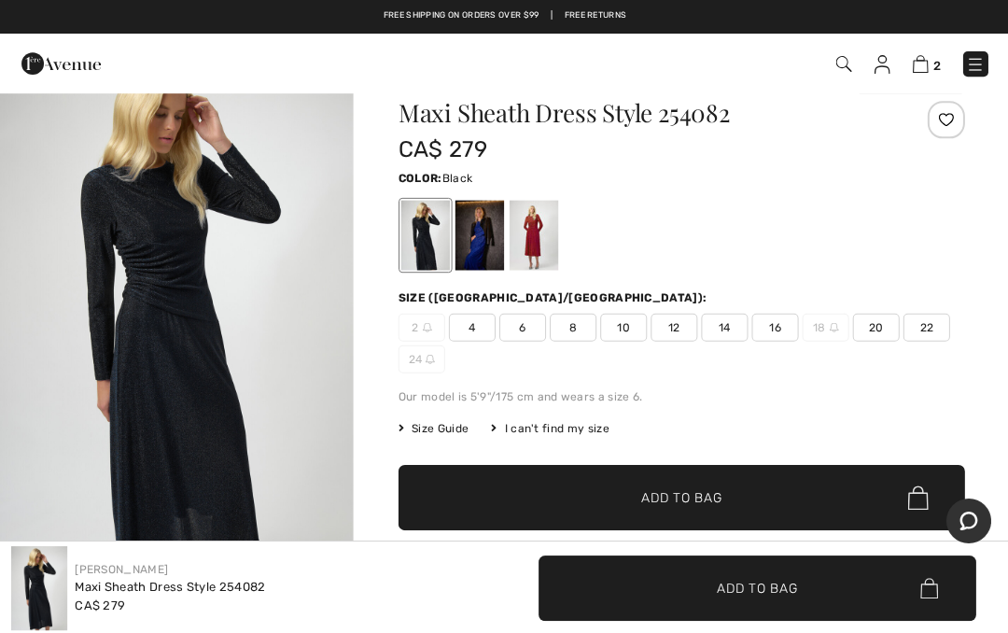
click at [522, 324] on span "6" at bounding box center [521, 327] width 47 height 28
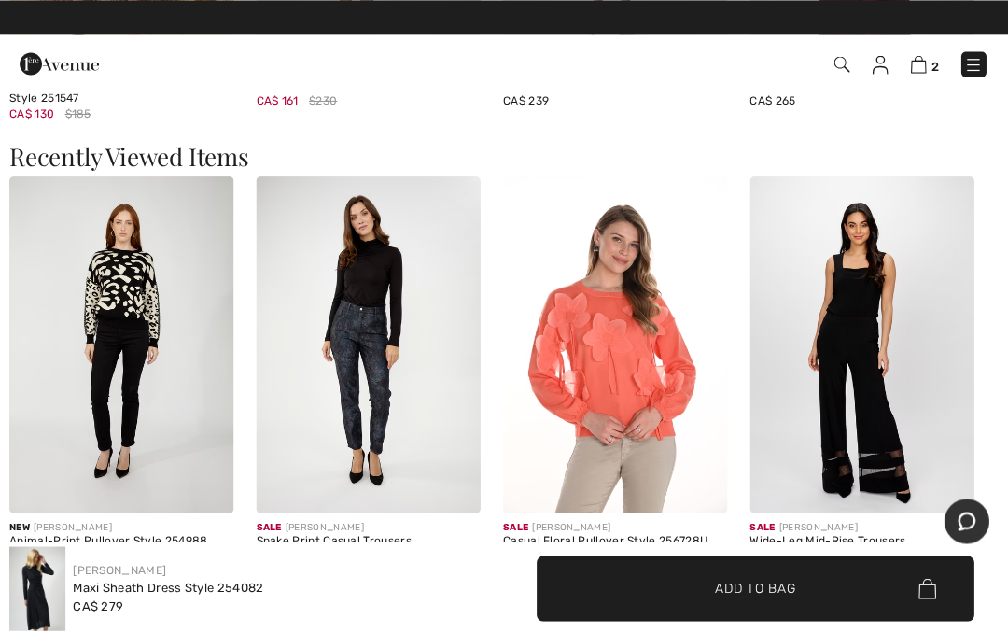
scroll to position [1891, 0]
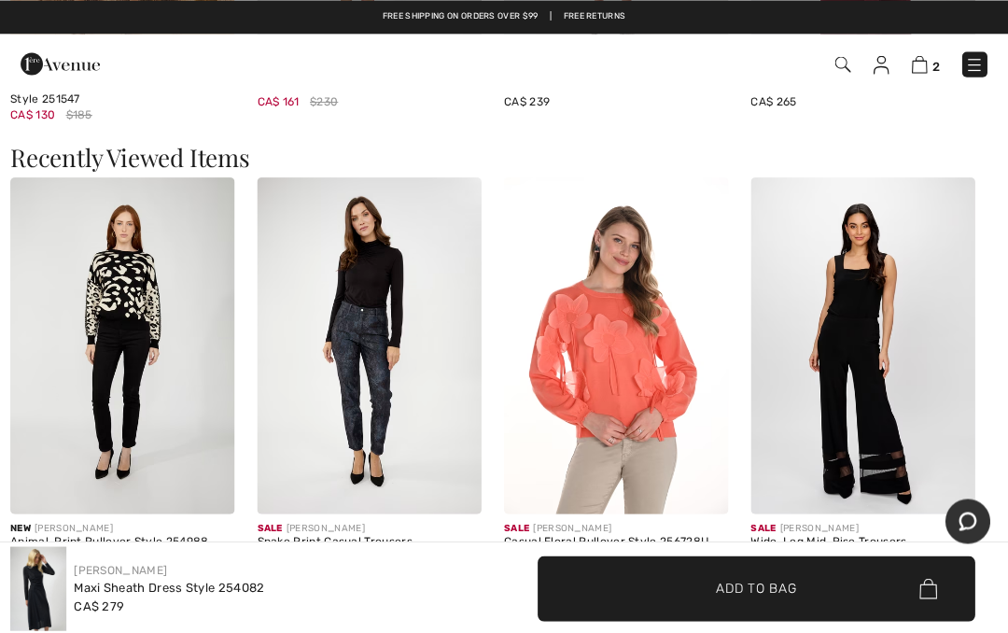
click at [618, 358] on img at bounding box center [616, 344] width 224 height 336
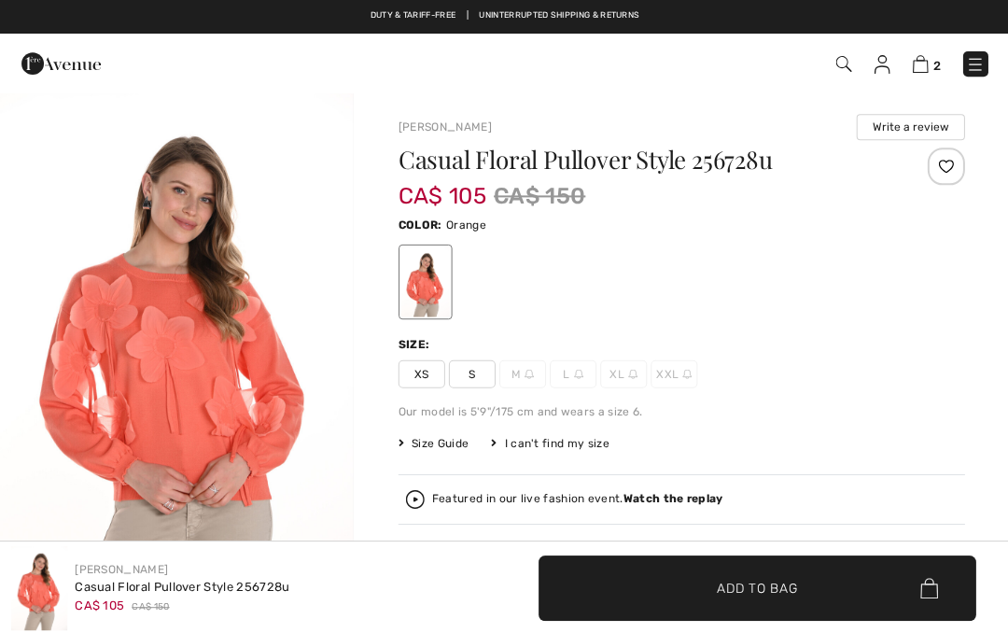
checkbox input "true"
click at [927, 56] on img at bounding box center [919, 64] width 16 height 18
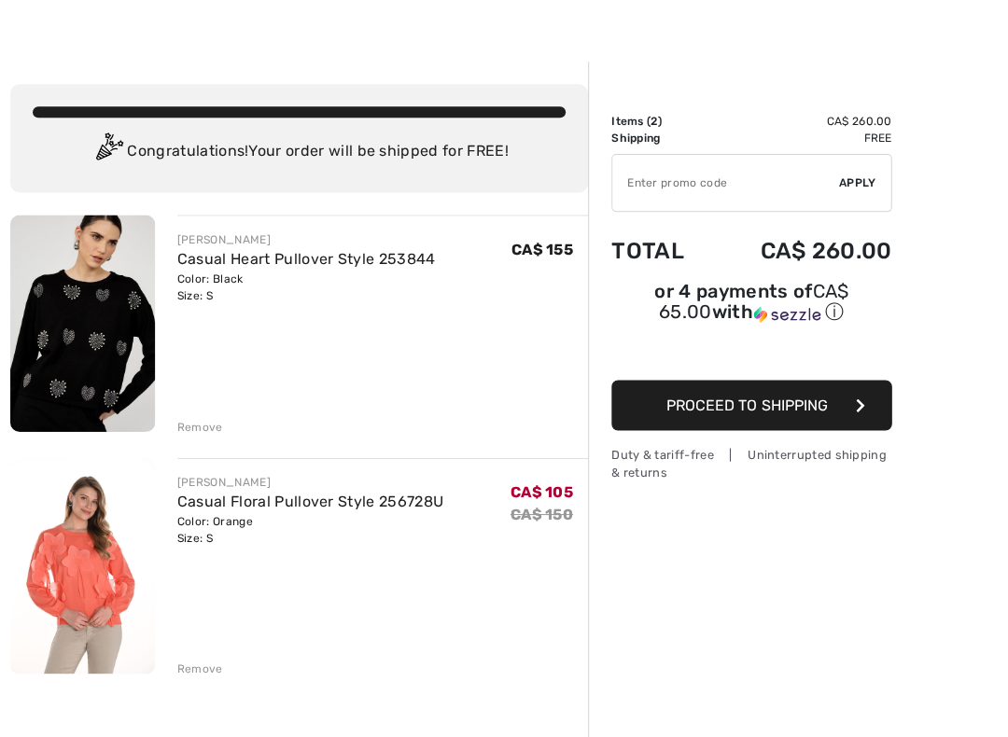
scroll to position [30, 0]
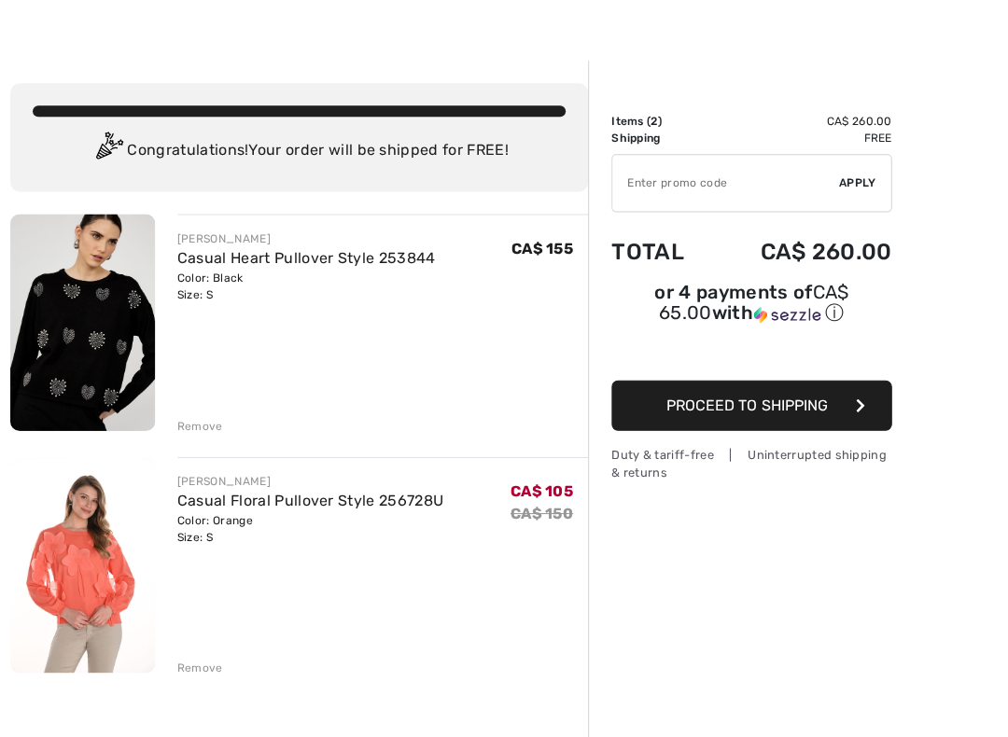
click at [744, 396] on button "Proceed to Shipping" at bounding box center [751, 406] width 280 height 50
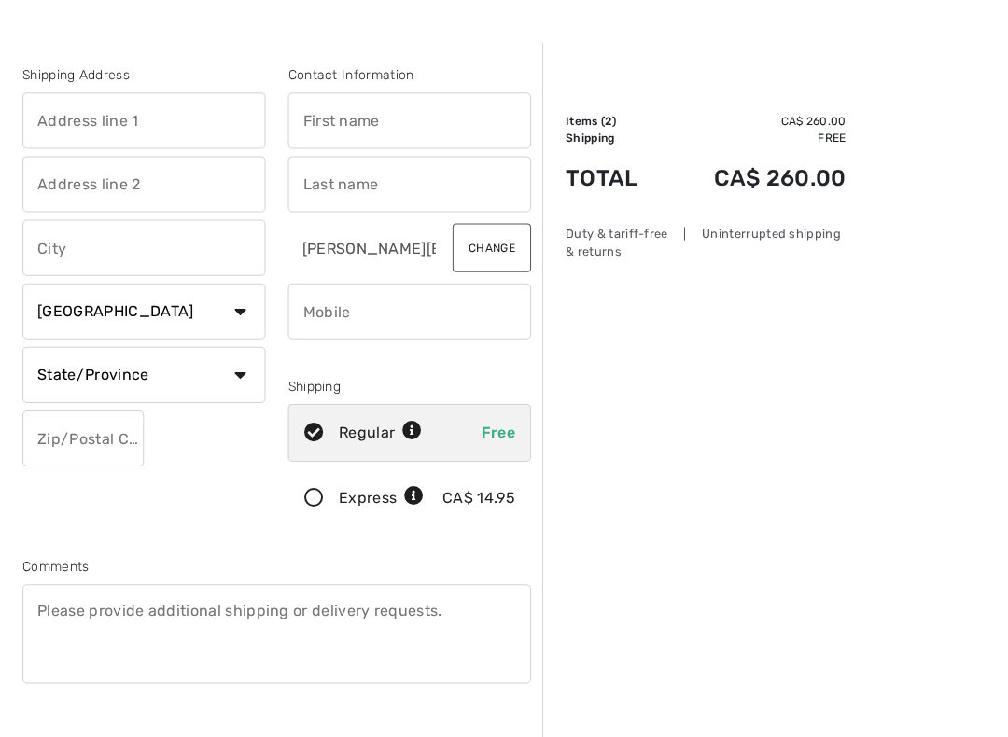
click at [409, 131] on input "text" at bounding box center [408, 121] width 243 height 56
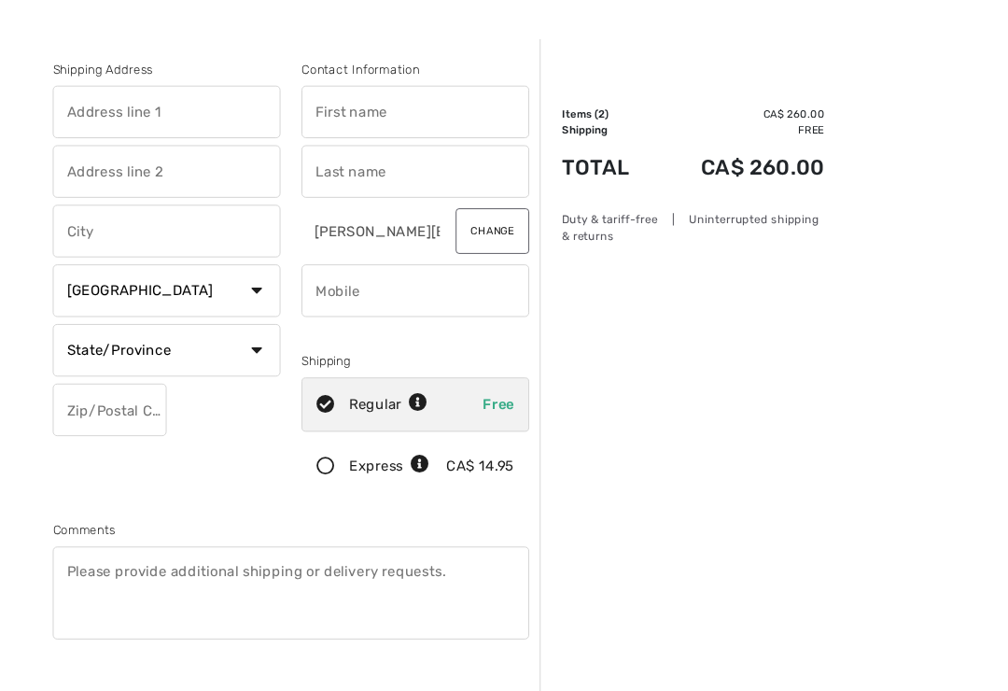
scroll to position [48, 0]
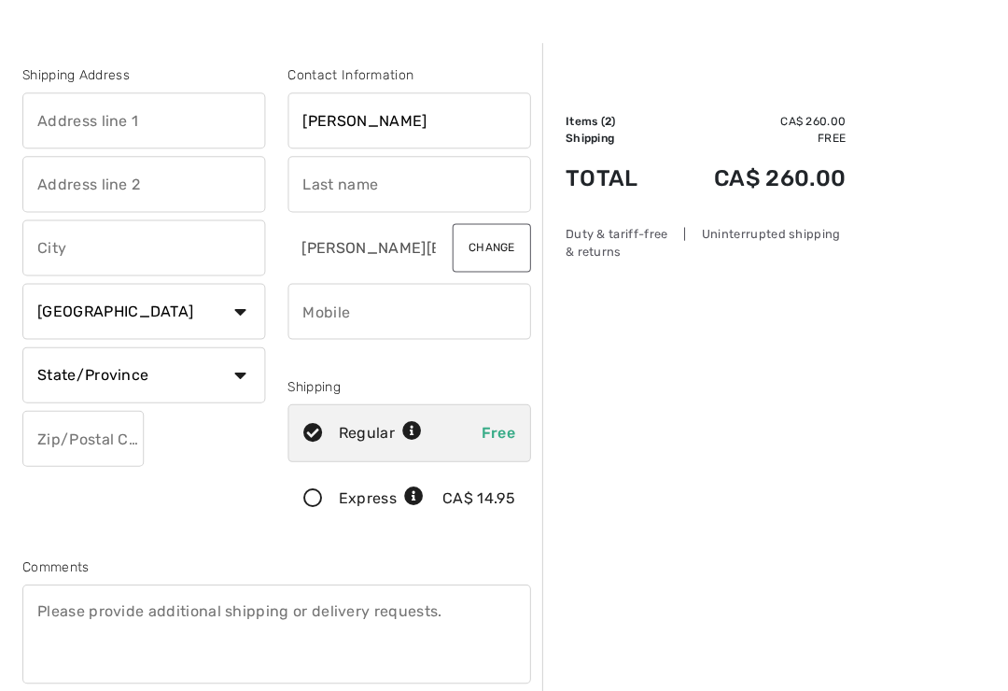
type input "[PERSON_NAME]"
click at [206, 127] on input "text" at bounding box center [143, 121] width 243 height 56
type input "[STREET_ADDRESS][PERSON_NAME]"
click at [398, 188] on input "text" at bounding box center [408, 185] width 243 height 56
type input "[PERSON_NAME]"
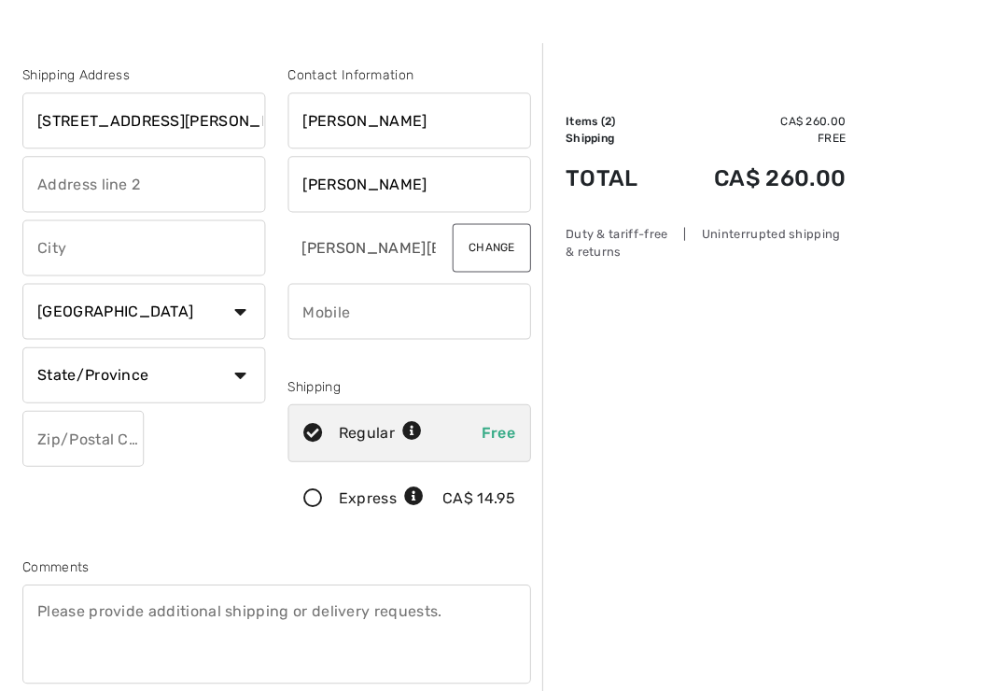
click at [149, 256] on input "text" at bounding box center [143, 248] width 243 height 56
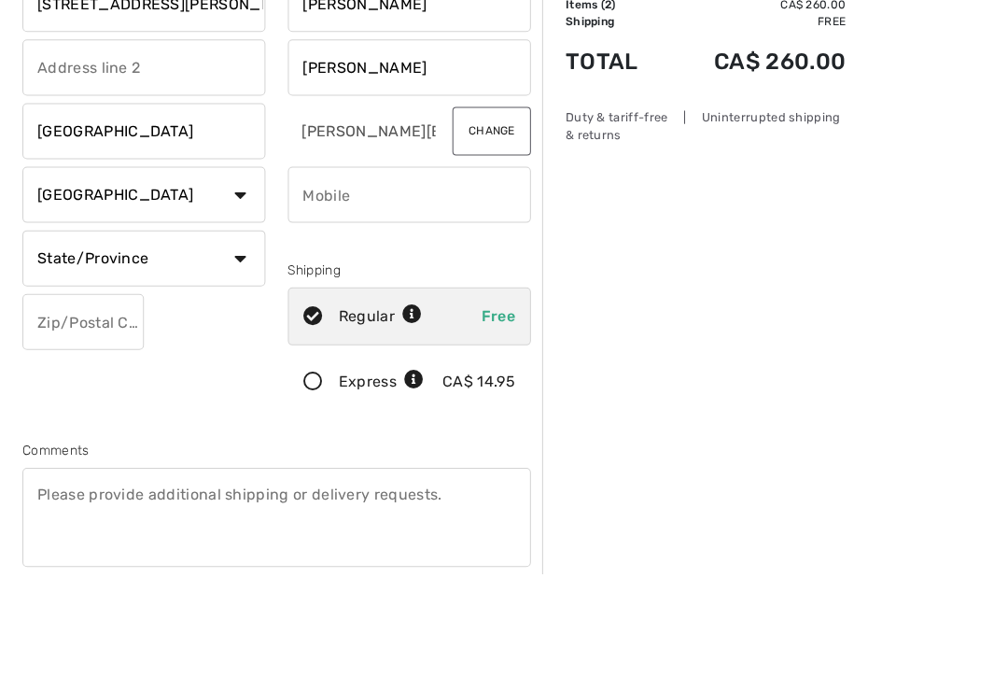
type input "[GEOGRAPHIC_DATA]"
click at [242, 347] on select "State/Province [GEOGRAPHIC_DATA] [GEOGRAPHIC_DATA] [GEOGRAPHIC_DATA] [GEOGRAPHI…" at bounding box center [143, 375] width 243 height 56
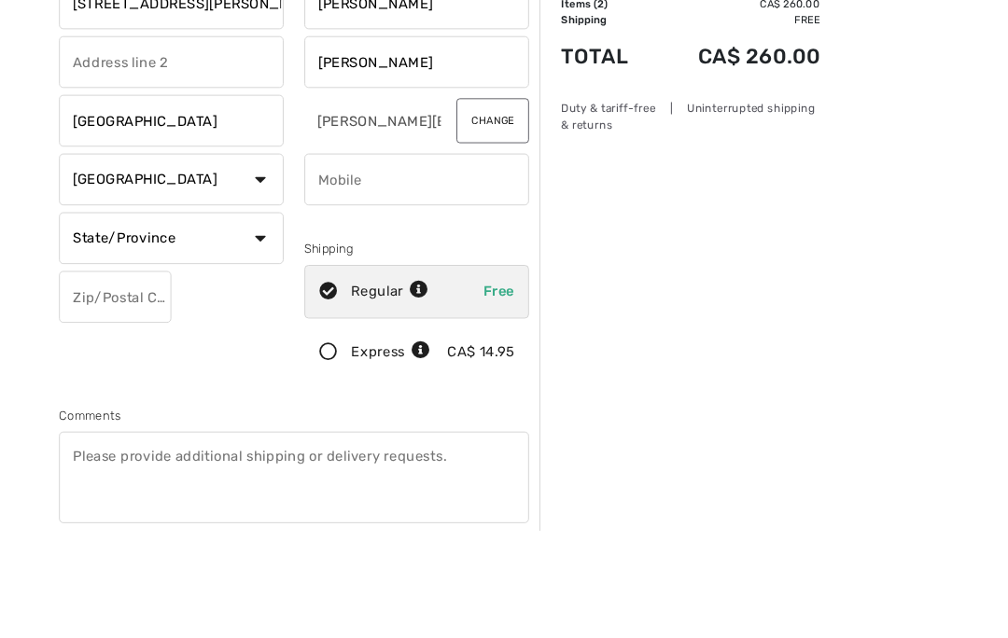
scroll to position [165, 0]
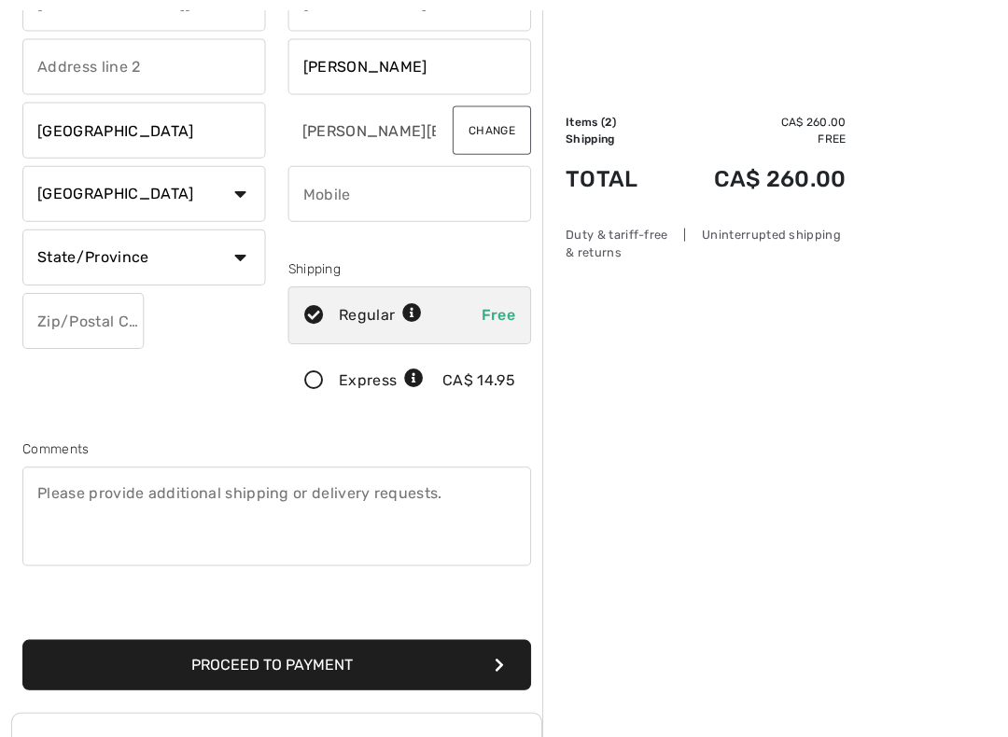
select select "QC"
click at [414, 196] on input "phone" at bounding box center [408, 194] width 243 height 56
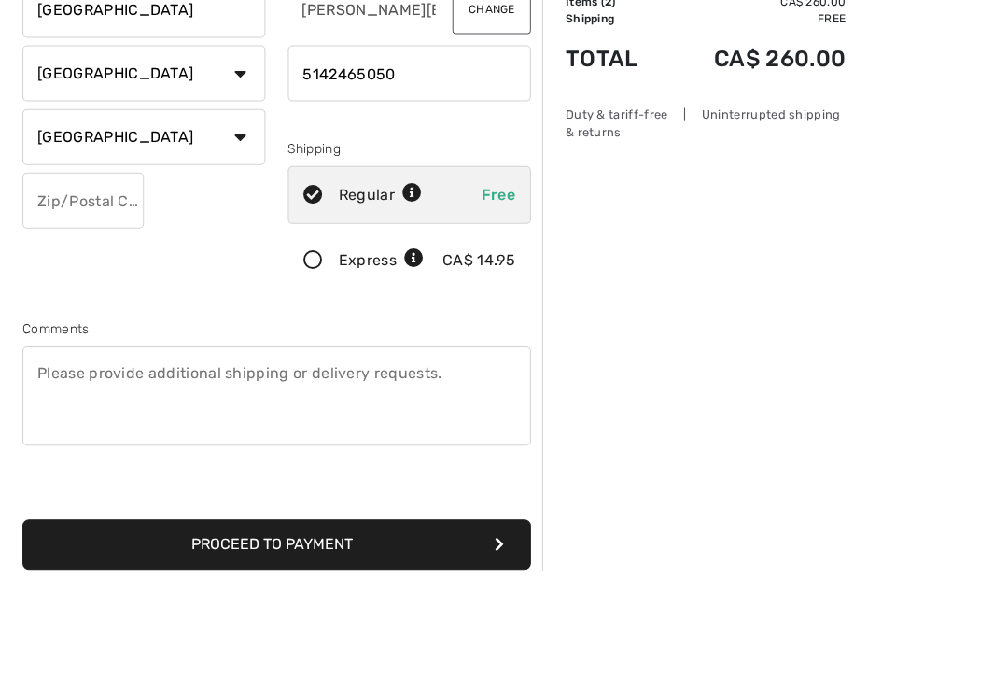
type input "5142465050"
click at [76, 293] on input "text" at bounding box center [82, 321] width 121 height 56
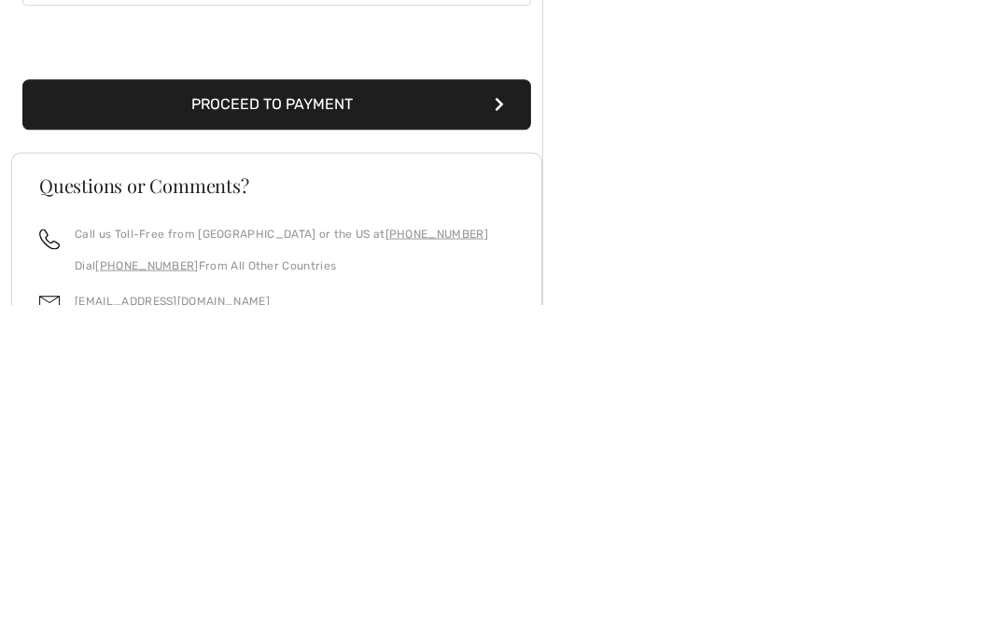
scroll to position [391, 0]
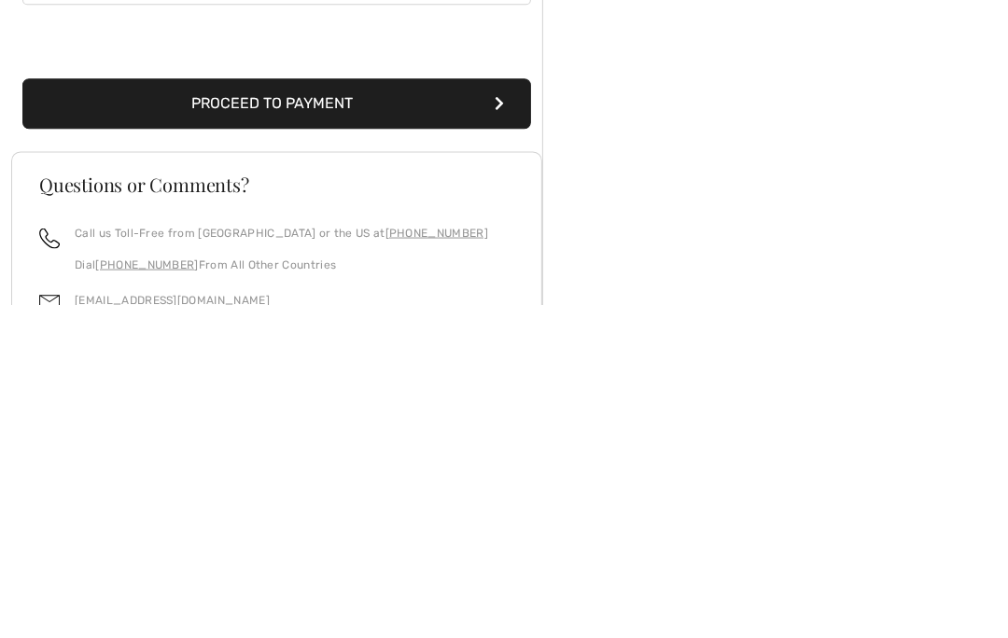
type input "H3W2L2"
click at [291, 413] on button "Proceed to Payment" at bounding box center [276, 438] width 508 height 50
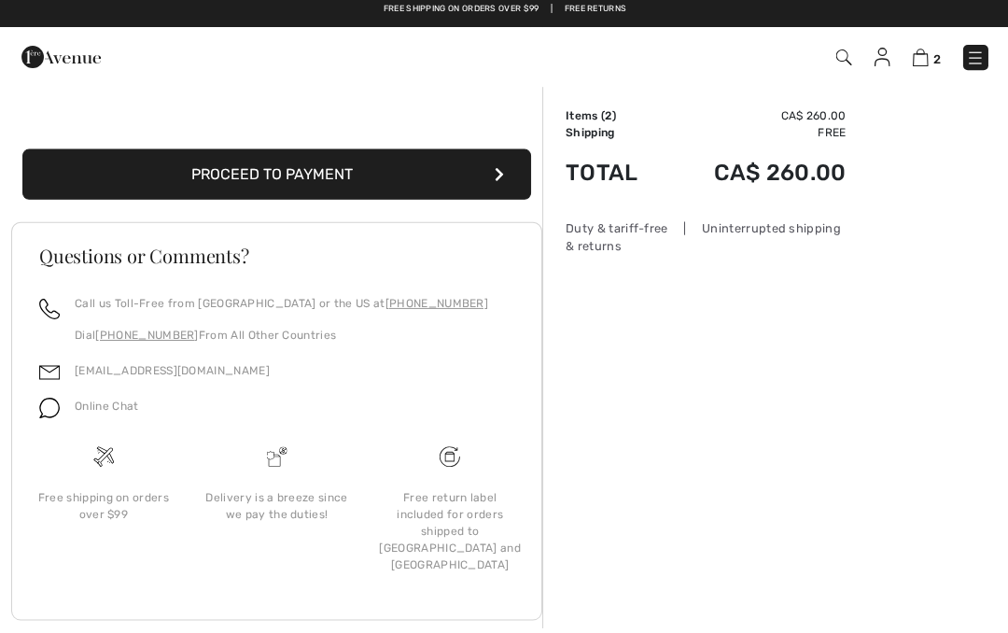
scroll to position [655, 0]
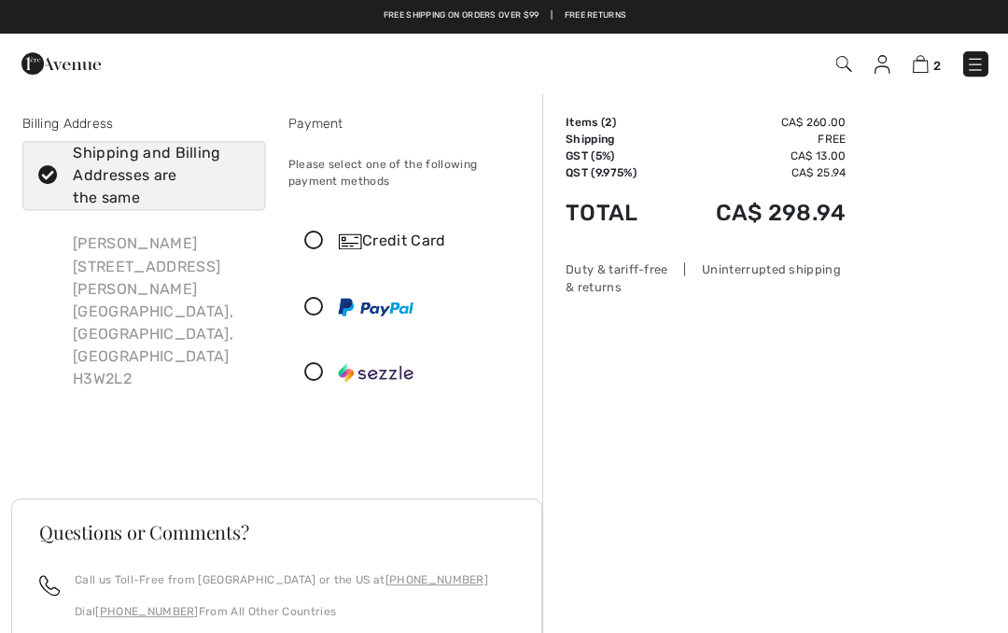
click at [934, 63] on span "2" at bounding box center [934, 66] width 7 height 14
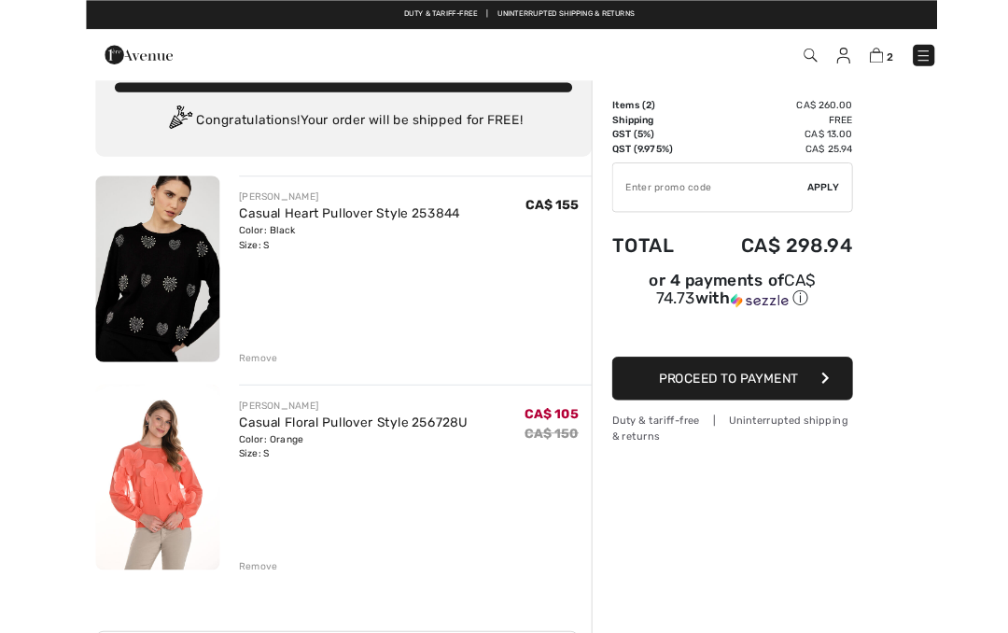
scroll to position [39, 0]
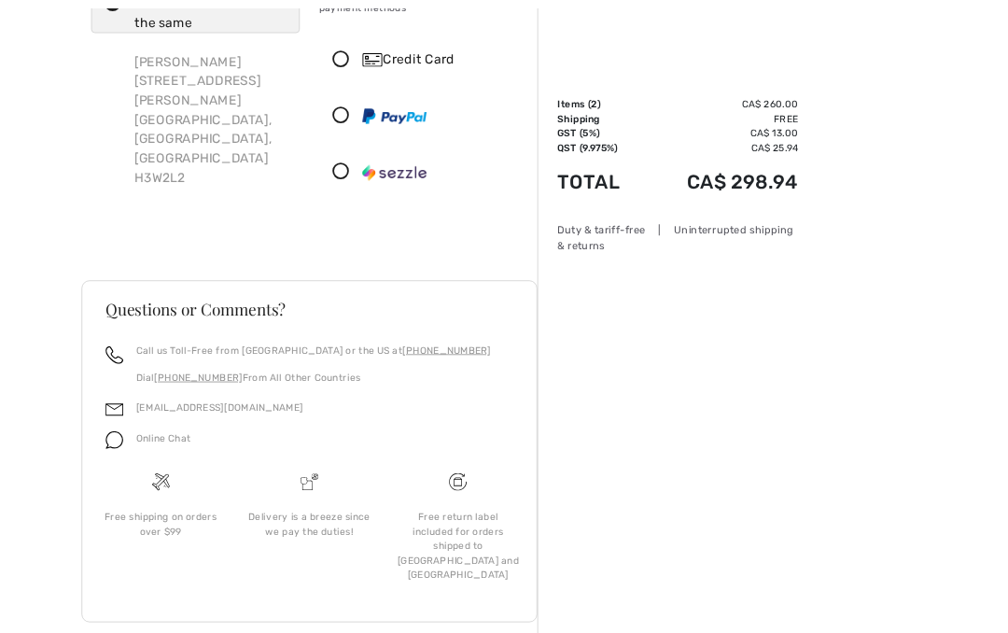
scroll to position [275, 0]
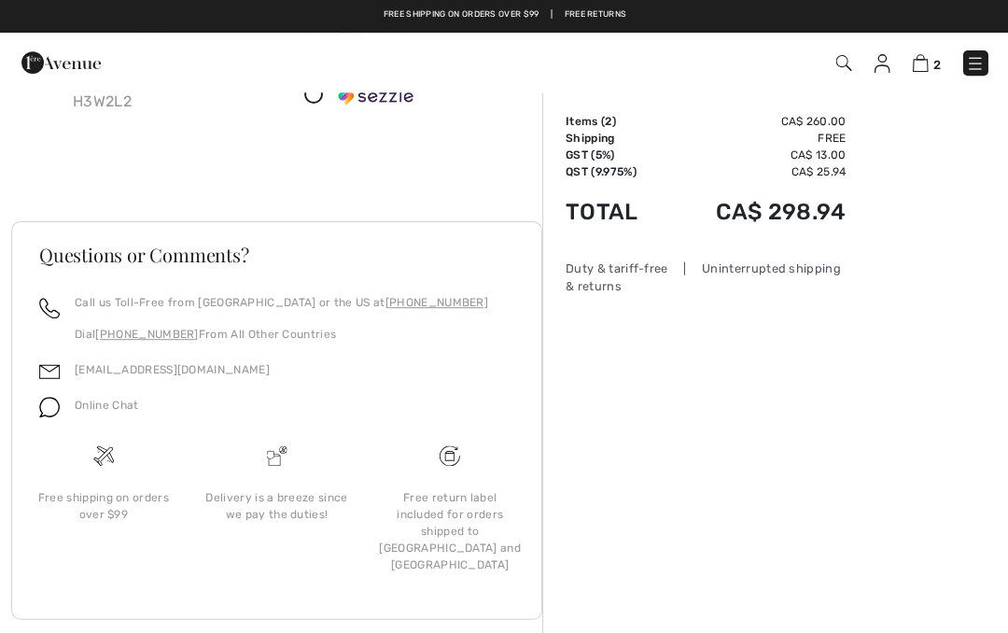
click at [927, 55] on img at bounding box center [919, 64] width 16 height 18
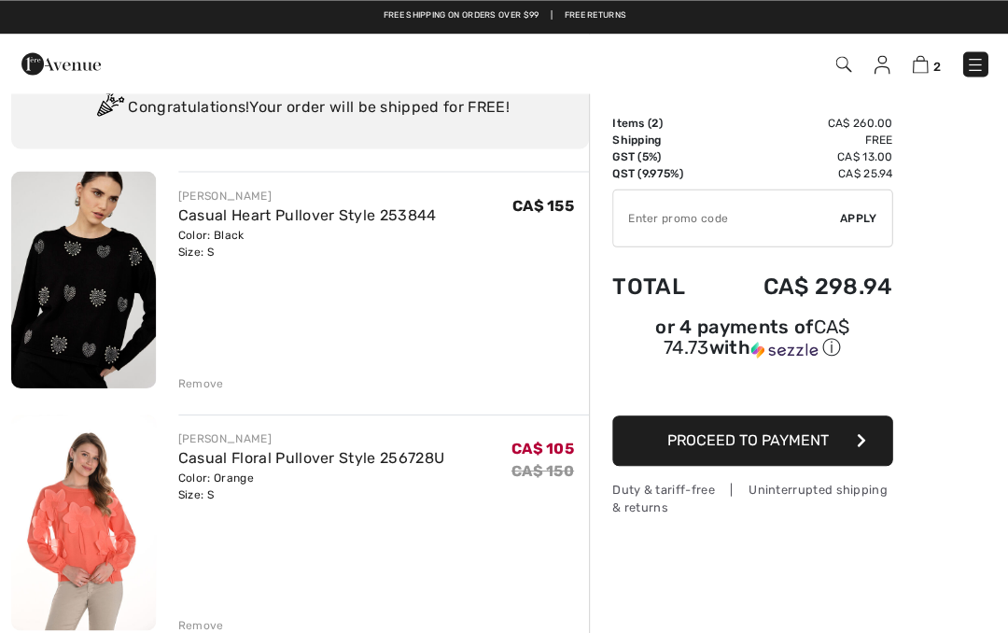
scroll to position [73, 0]
click at [738, 437] on span "Proceed to Payment" at bounding box center [746, 439] width 161 height 18
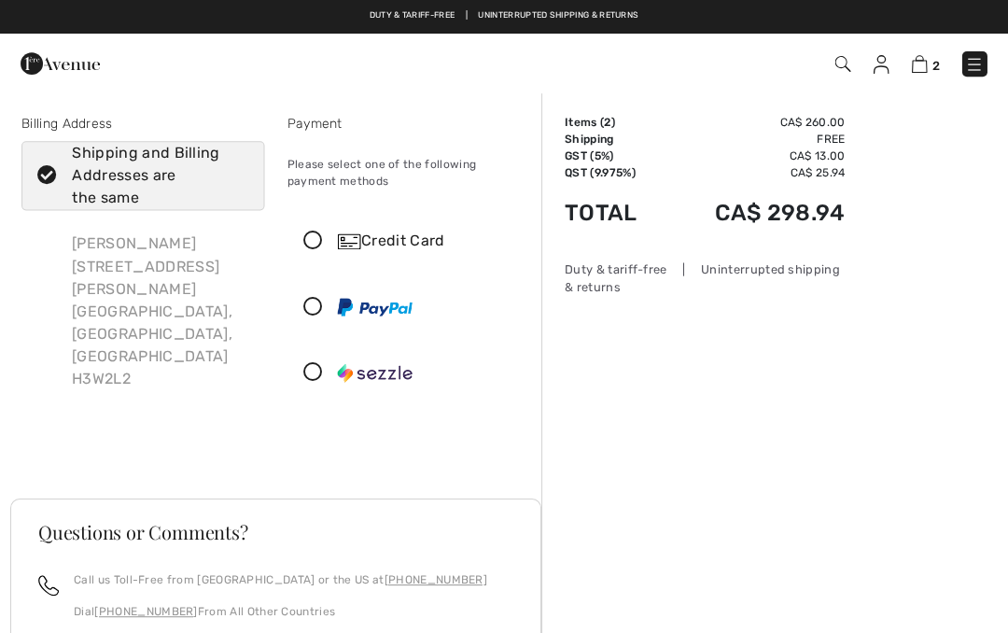
click at [921, 57] on img at bounding box center [919, 64] width 16 height 18
